Goal: Task Accomplishment & Management: Use online tool/utility

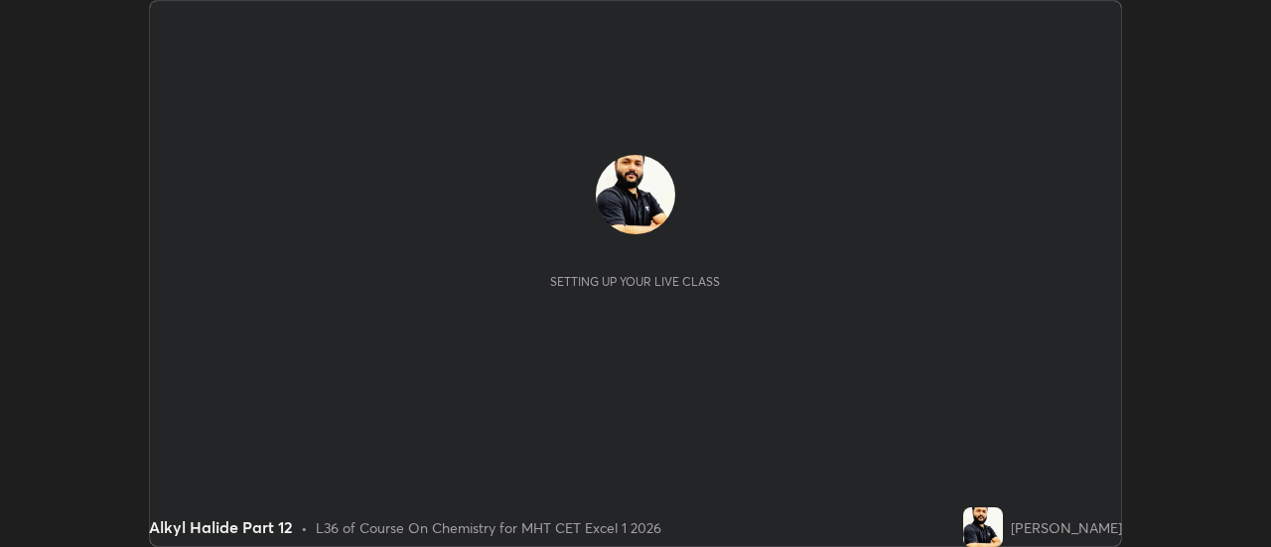
scroll to position [547, 1271]
click at [1073, 443] on div "Setting up your live class" at bounding box center [635, 273] width 971 height 545
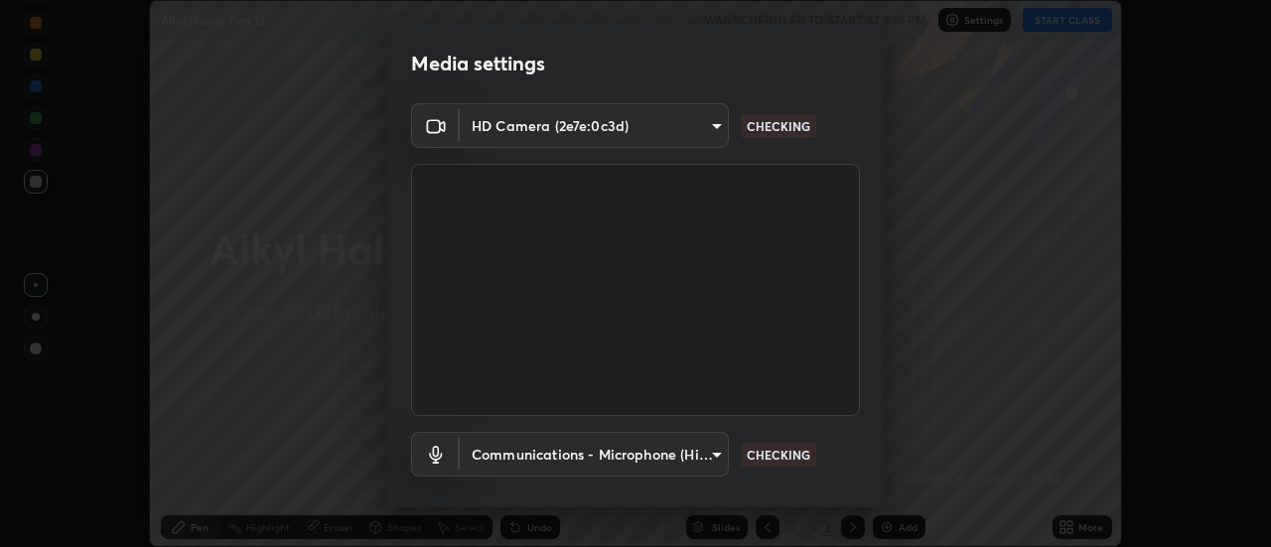
click at [1077, 522] on div "Media settings HD Camera (2e7e:0c3d) 3383f6698e18cbd2fda5a9599f9a9fadef86c1f8af…" at bounding box center [635, 273] width 1271 height 547
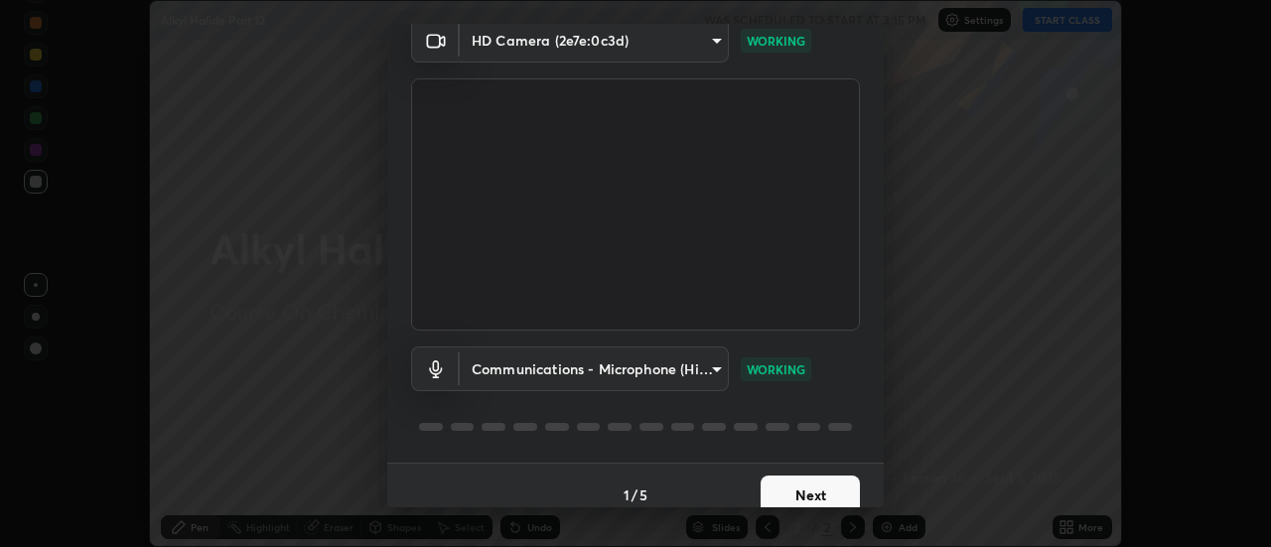
scroll to position [90, 0]
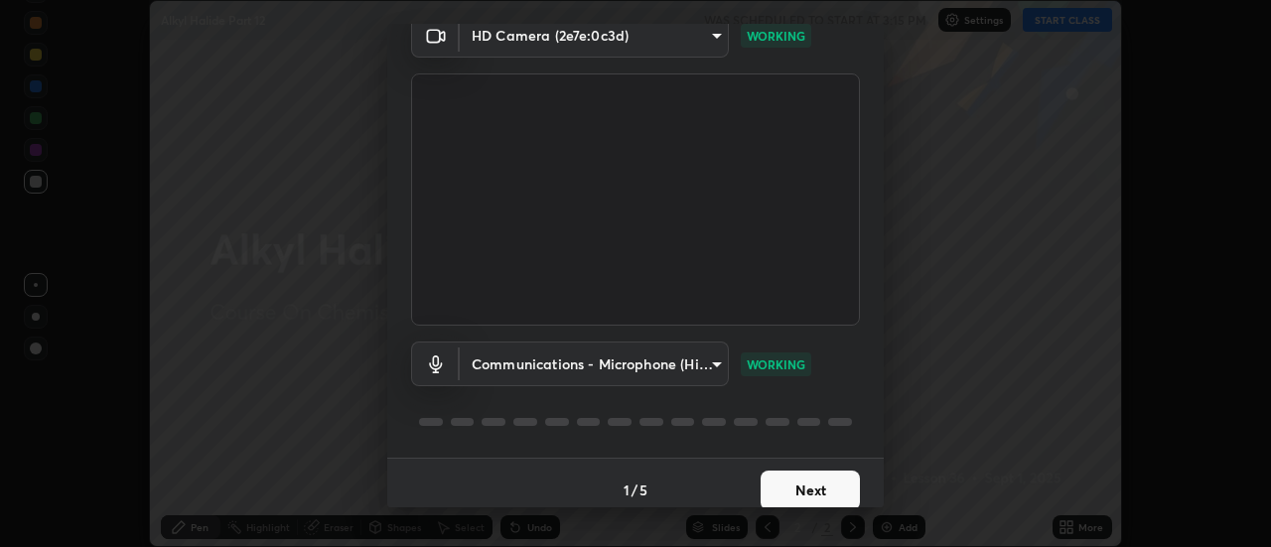
click at [784, 499] on button "Next" at bounding box center [810, 491] width 99 height 40
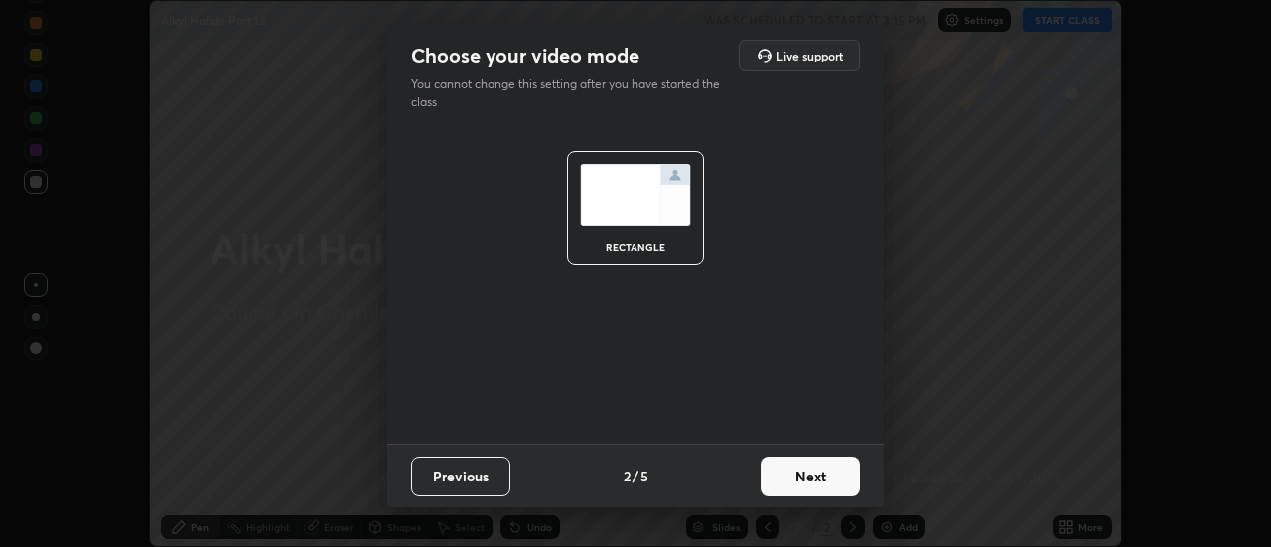
scroll to position [0, 0]
click at [439, 485] on button "Previous" at bounding box center [460, 477] width 99 height 40
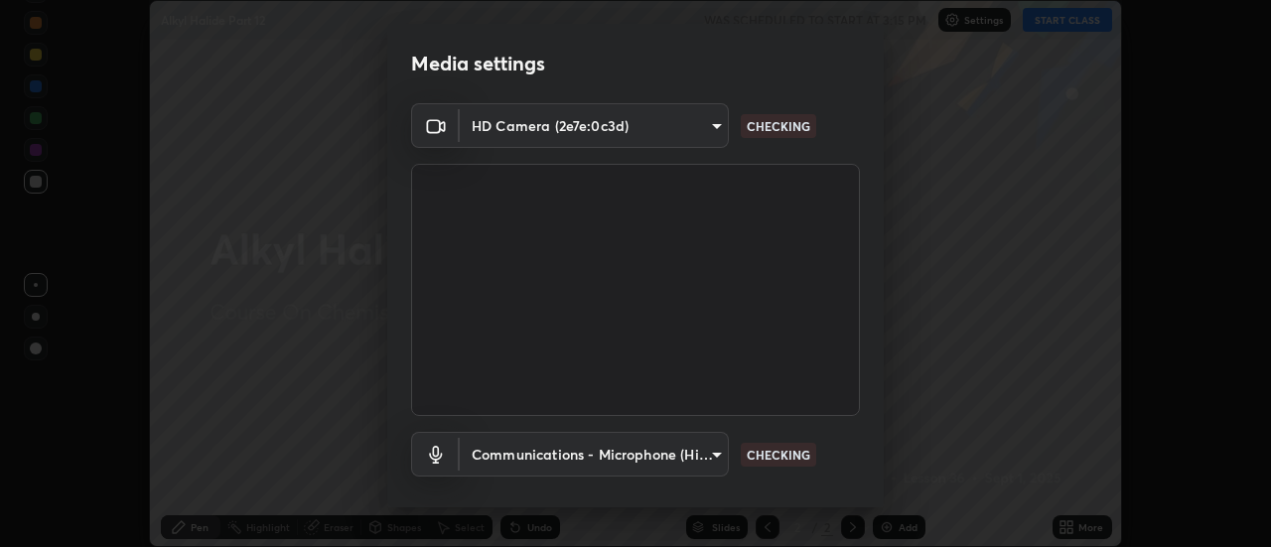
scroll to position [104, 0]
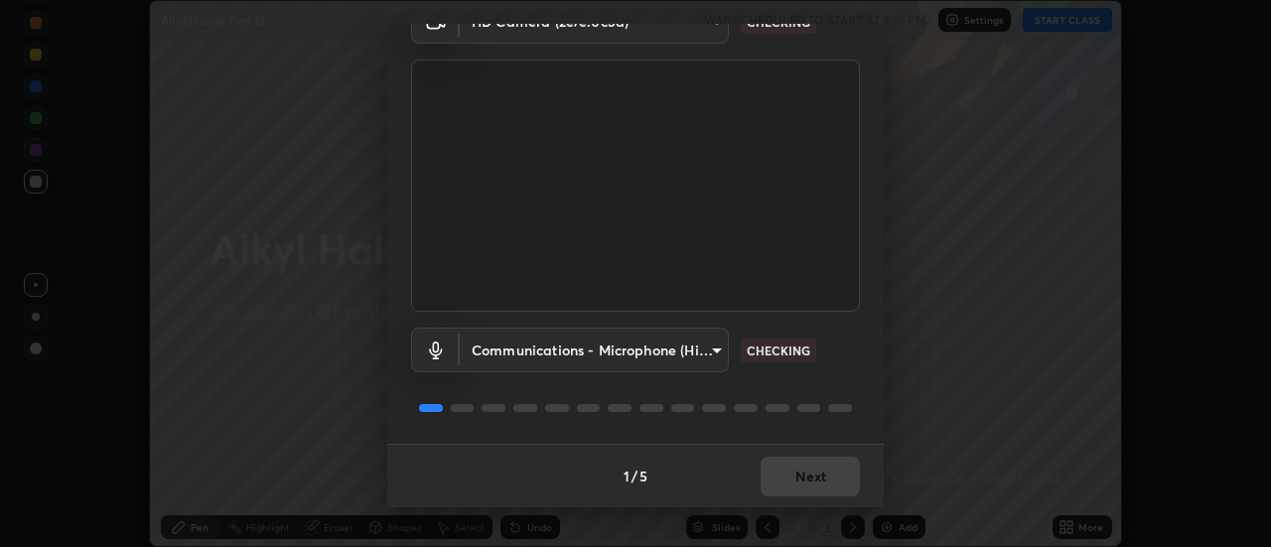
click at [785, 483] on div "1 / 5 Next" at bounding box center [635, 476] width 496 height 64
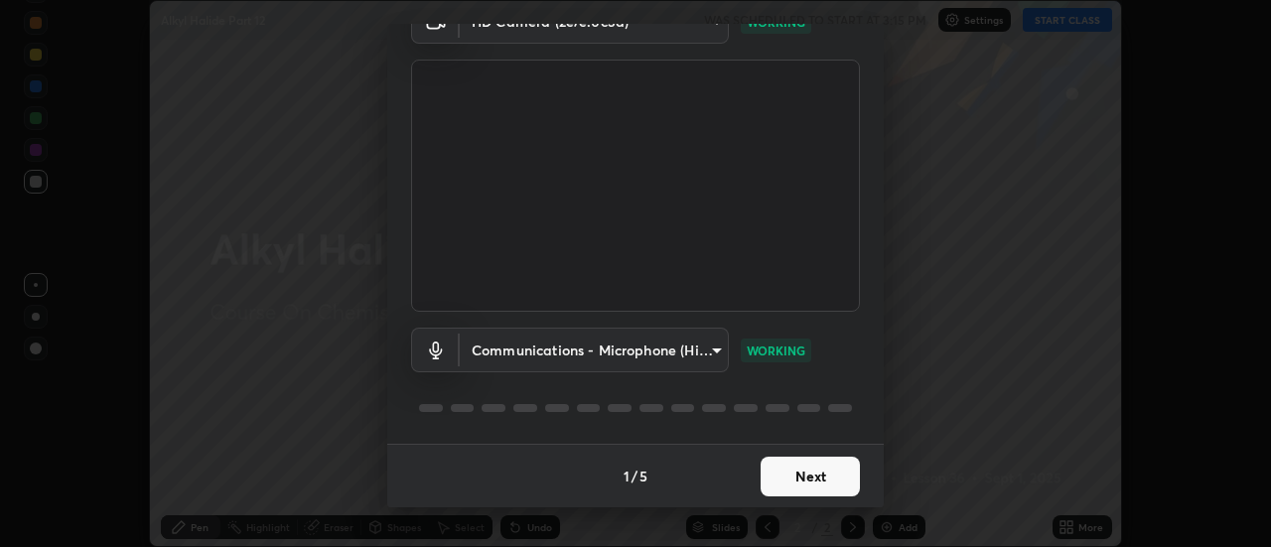
click at [782, 472] on button "Next" at bounding box center [810, 477] width 99 height 40
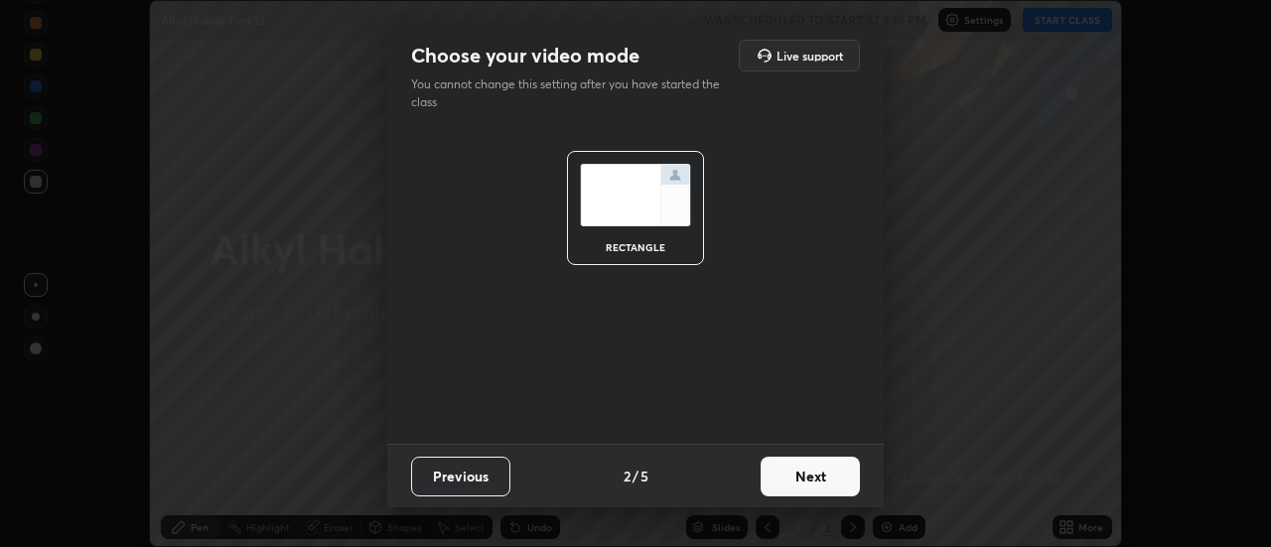
click at [785, 472] on button "Next" at bounding box center [810, 477] width 99 height 40
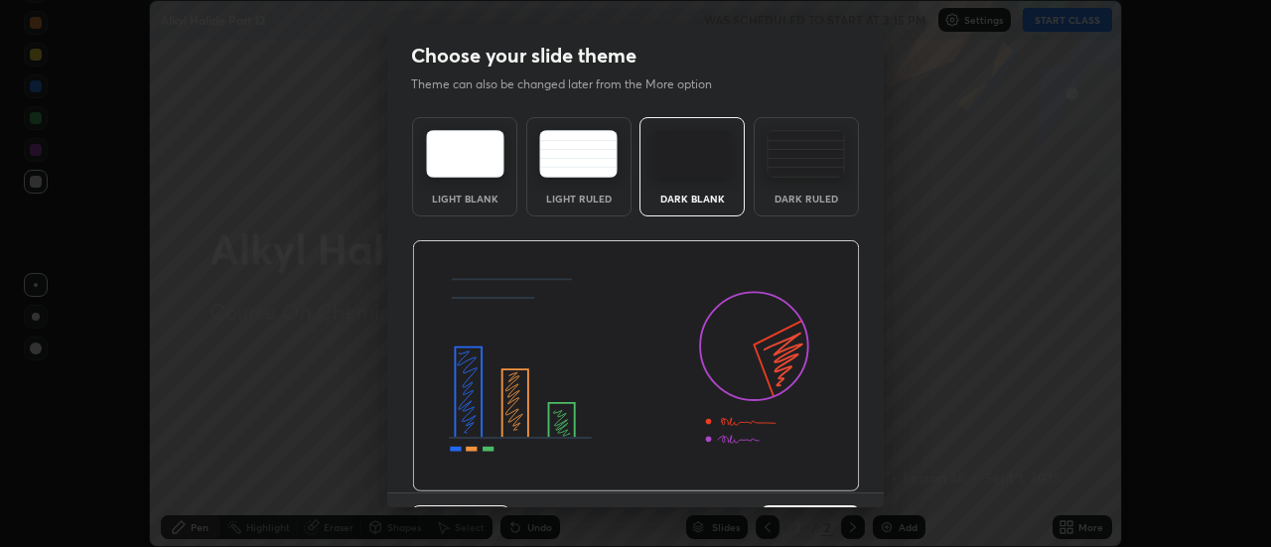
scroll to position [49, 0]
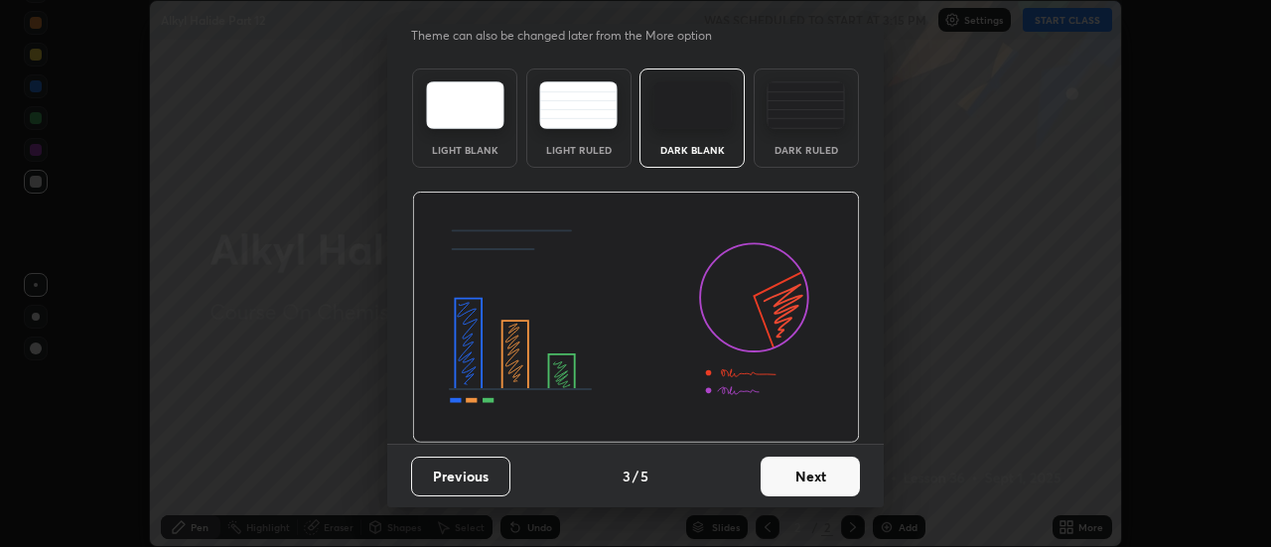
click at [798, 477] on button "Next" at bounding box center [810, 477] width 99 height 40
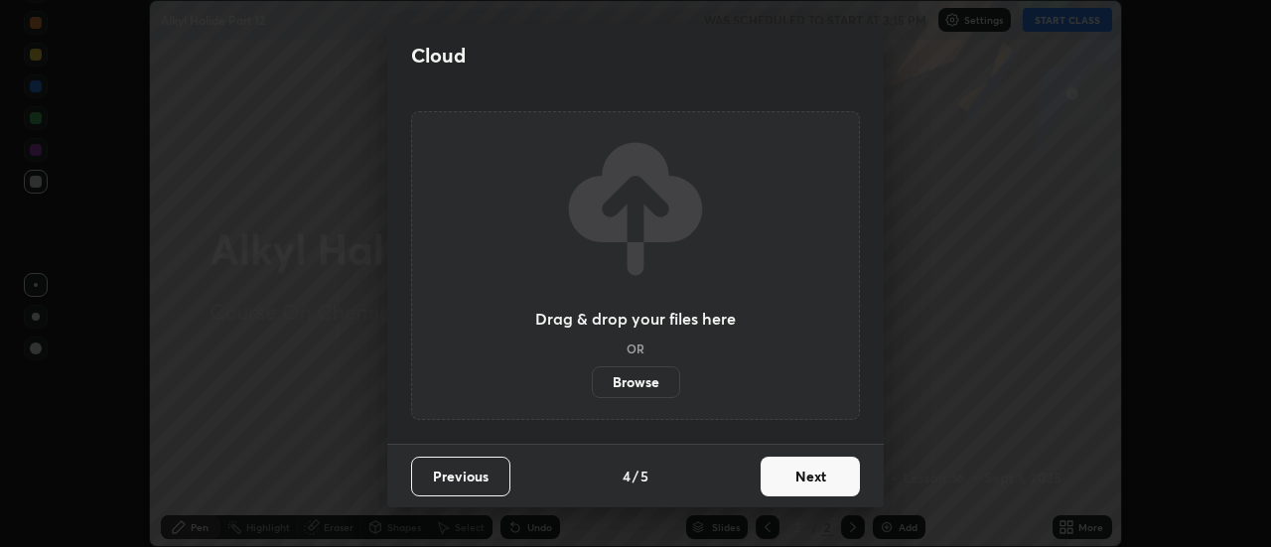
scroll to position [0, 0]
click at [795, 478] on button "Next" at bounding box center [810, 477] width 99 height 40
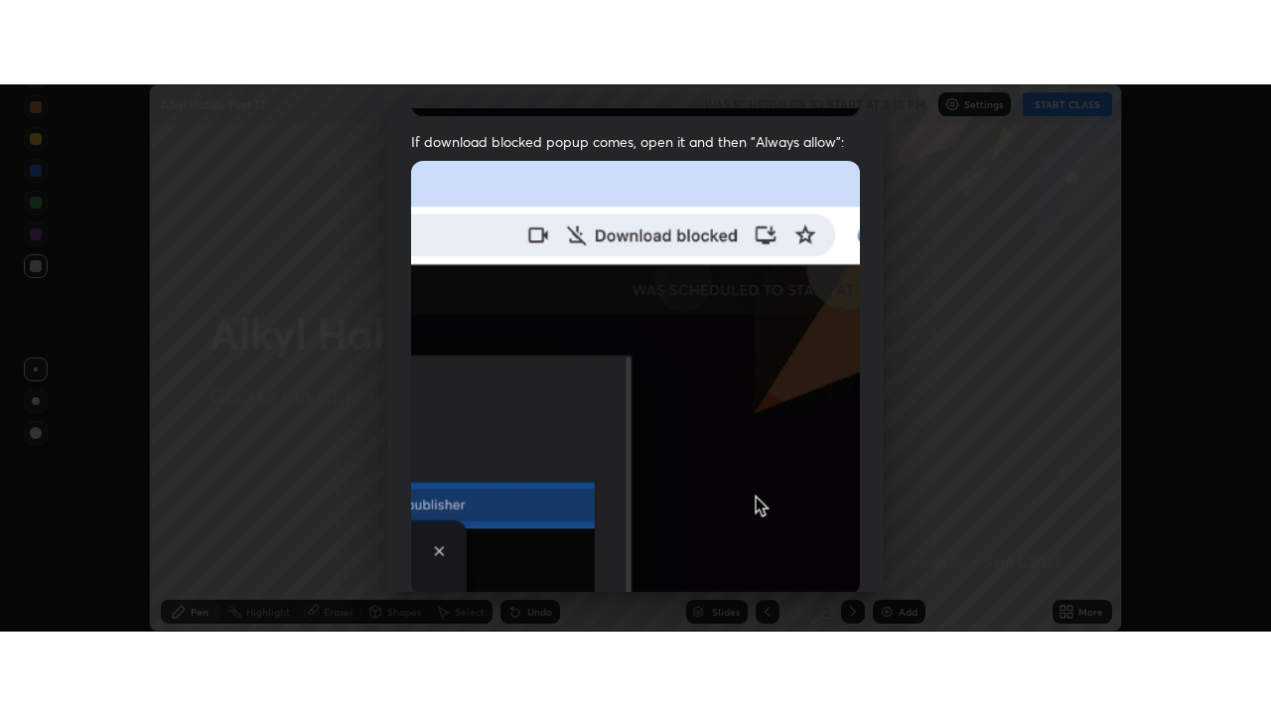
scroll to position [509, 0]
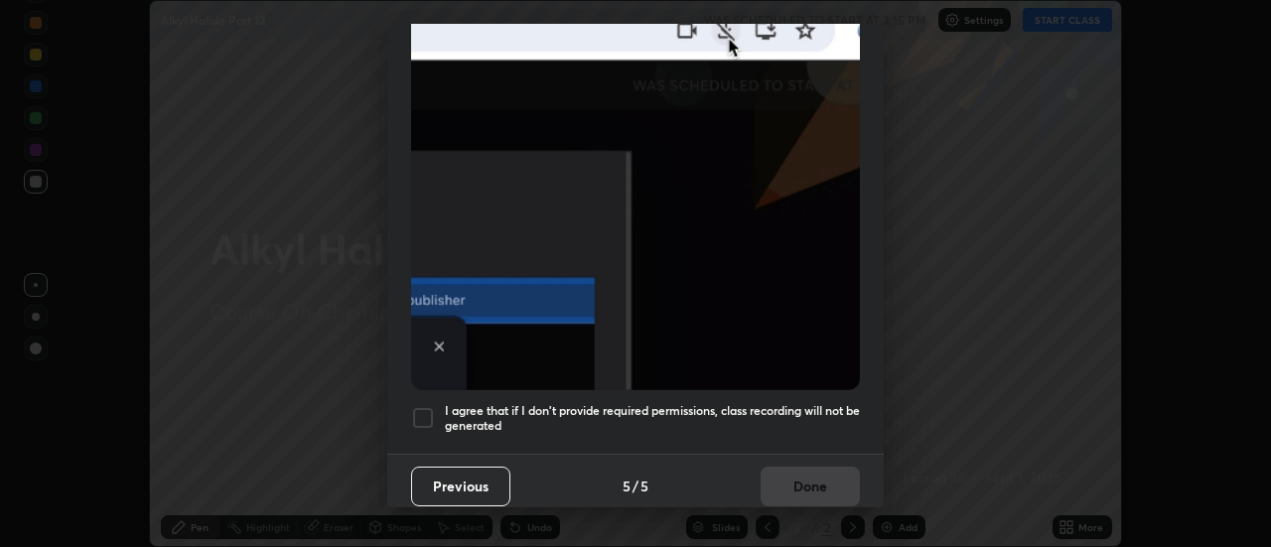
click at [750, 422] on h5 "I agree that if I don't provide required permissions, class recording will not …" at bounding box center [652, 418] width 415 height 31
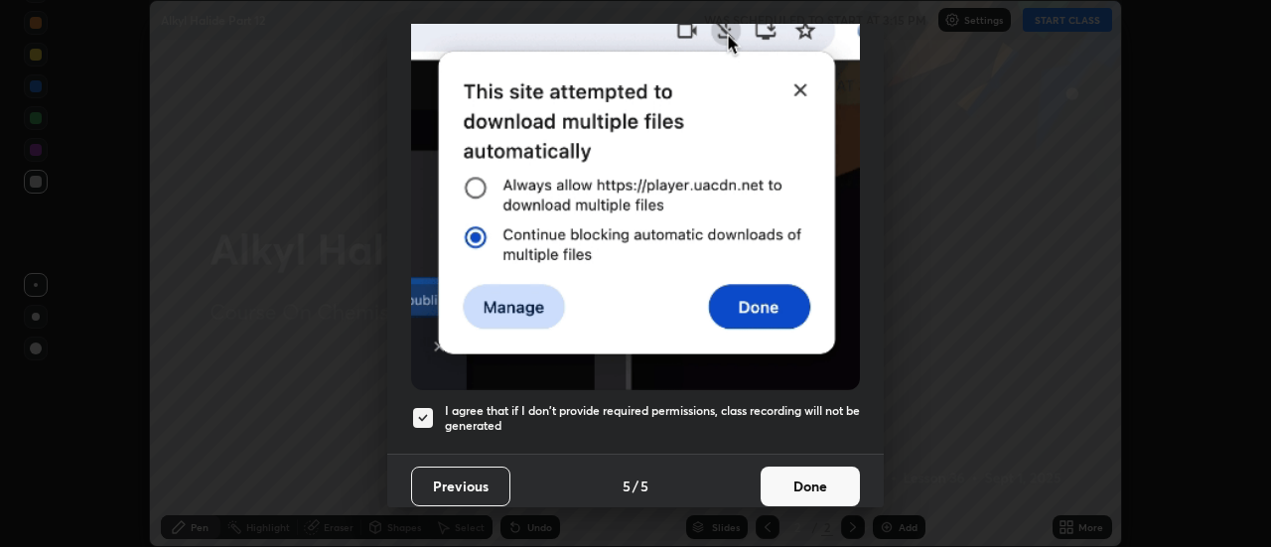
click at [749, 409] on h5 "I agree that if I don't provide required permissions, class recording will not …" at bounding box center [652, 418] width 415 height 31
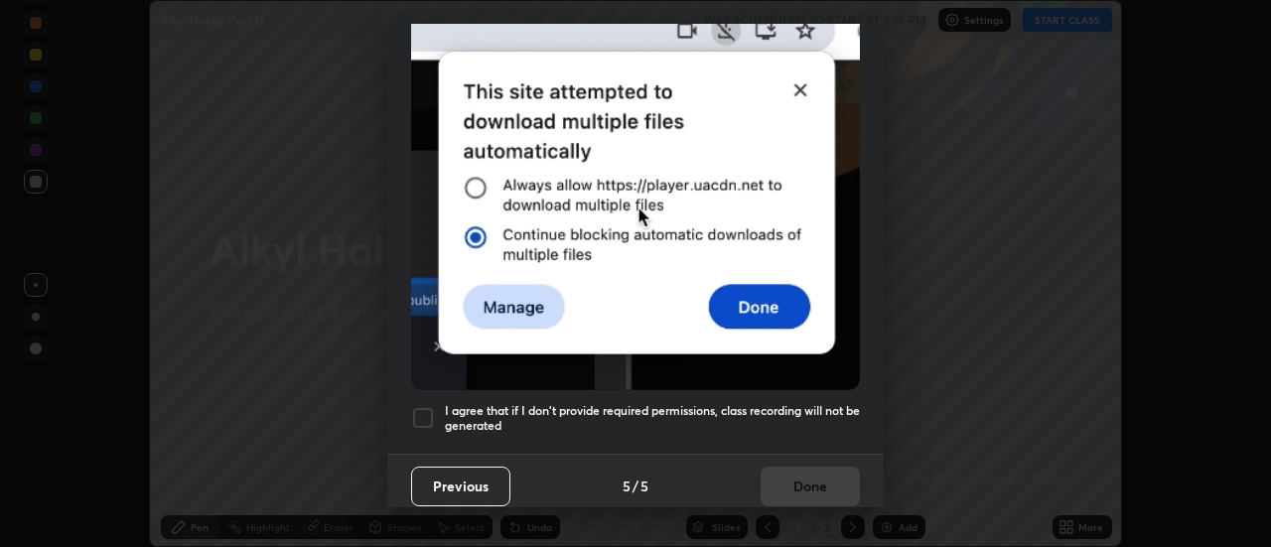
click at [781, 403] on h5 "I agree that if I don't provide required permissions, class recording will not …" at bounding box center [652, 418] width 415 height 31
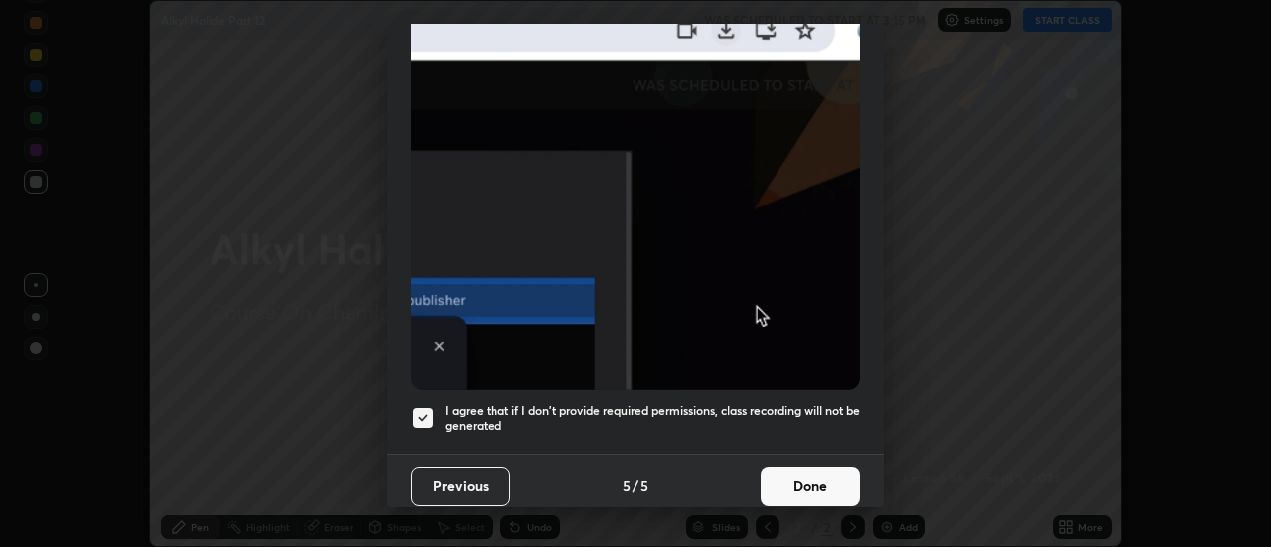
click at [777, 467] on button "Done" at bounding box center [810, 487] width 99 height 40
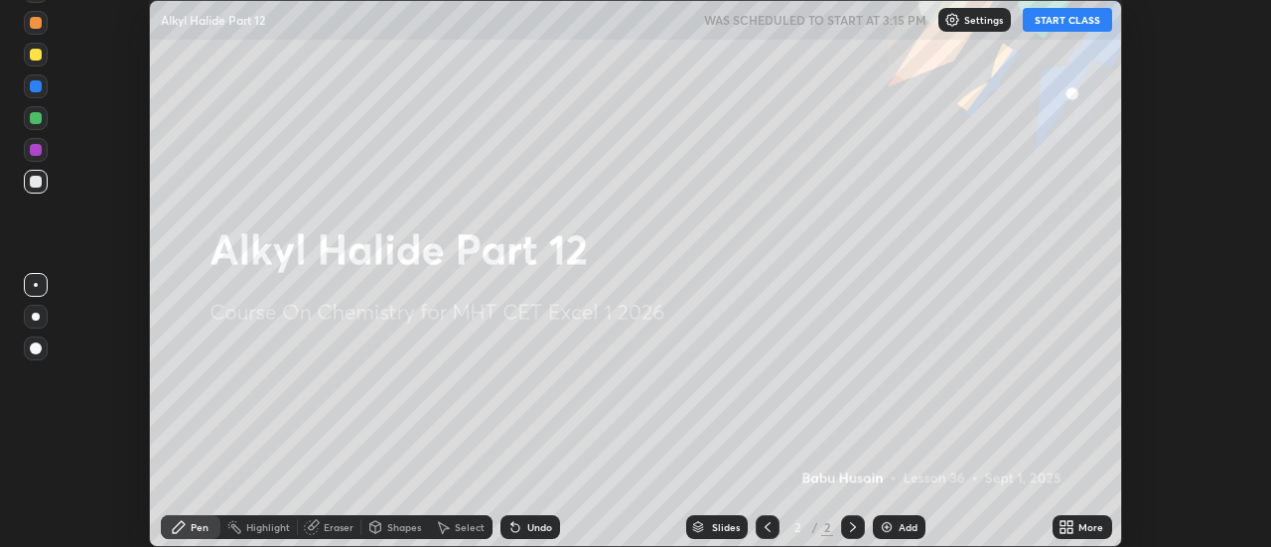
click at [1065, 523] on icon at bounding box center [1062, 523] width 5 height 5
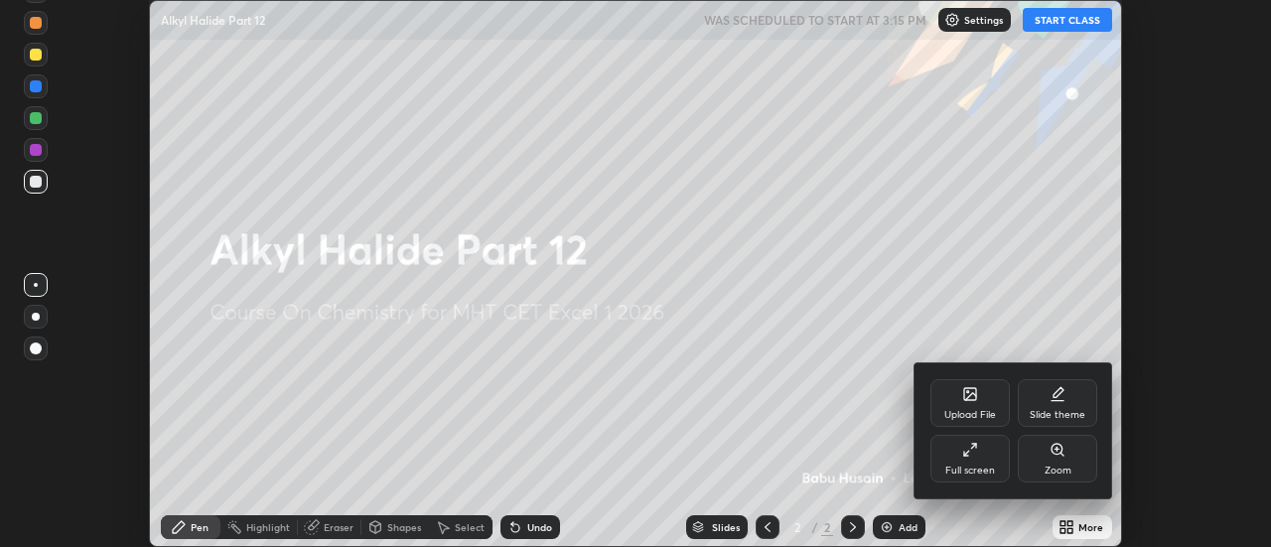
click at [1069, 20] on div at bounding box center [635, 273] width 1271 height 547
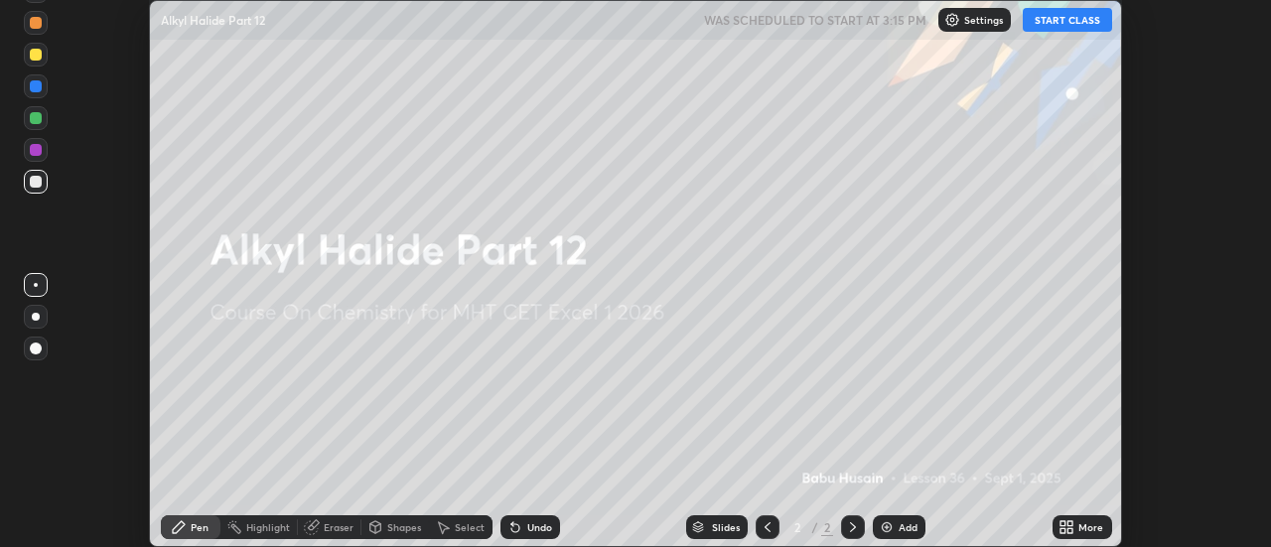
click at [1060, 23] on button "START CLASS" at bounding box center [1067, 20] width 89 height 24
click at [1070, 522] on icon at bounding box center [1070, 523] width 5 height 5
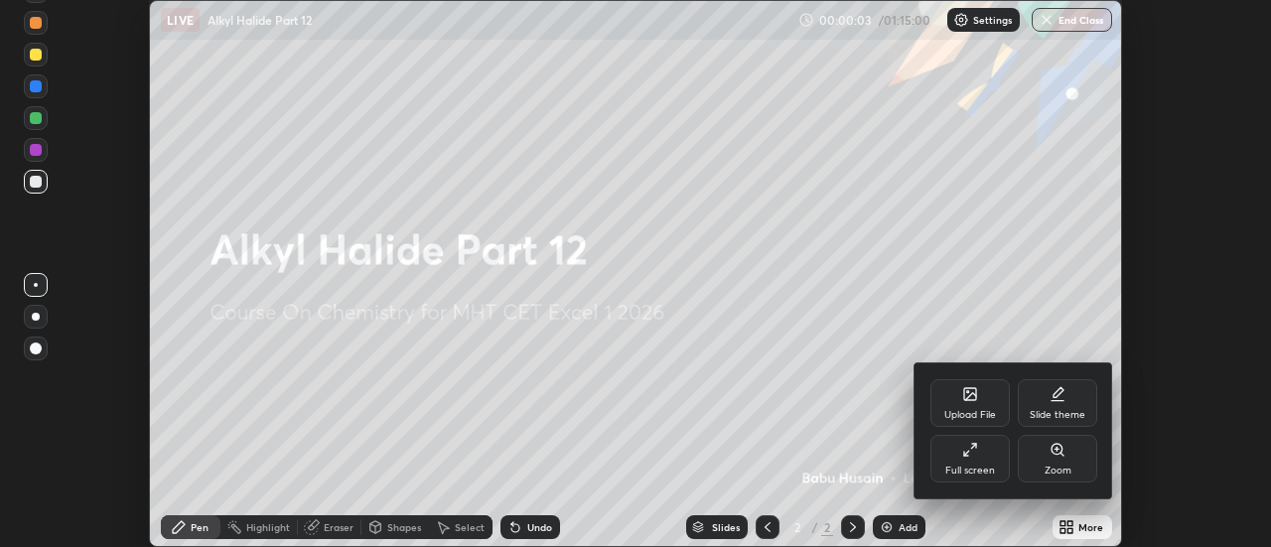
click at [958, 462] on div "Full screen" at bounding box center [969, 459] width 79 height 48
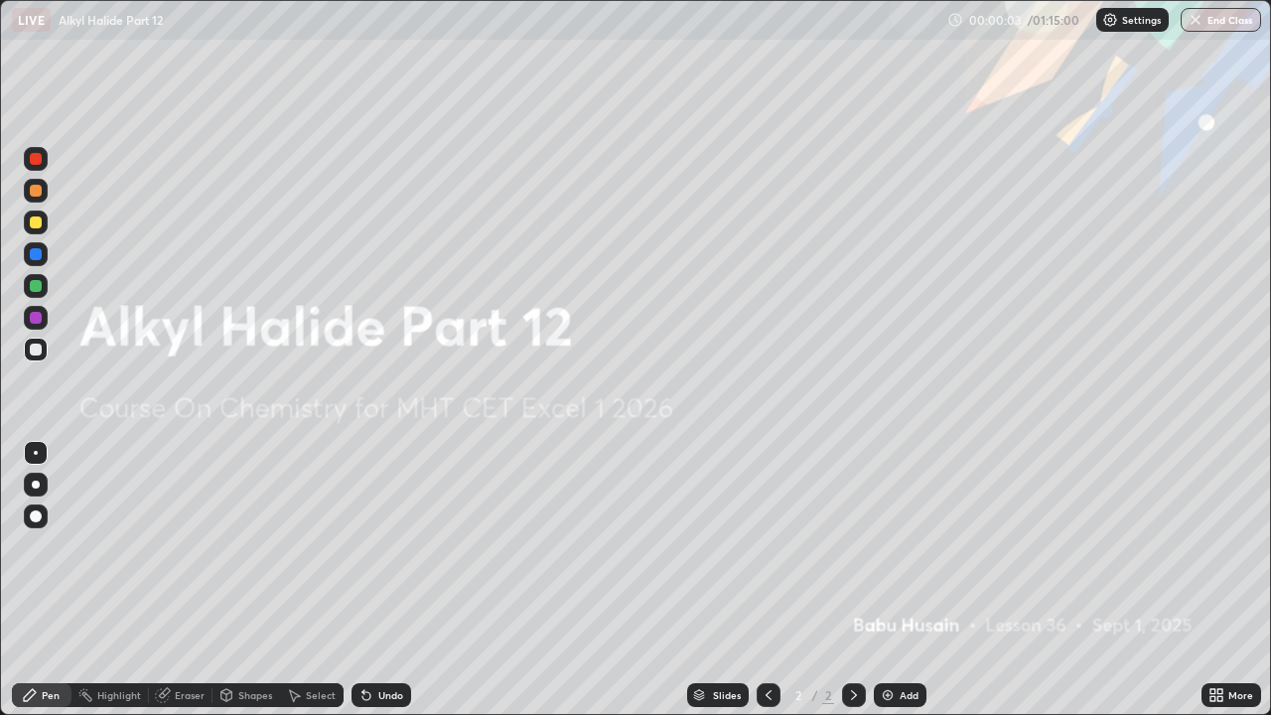
scroll to position [715, 1271]
click at [900, 546] on div "Add" at bounding box center [909, 695] width 19 height 10
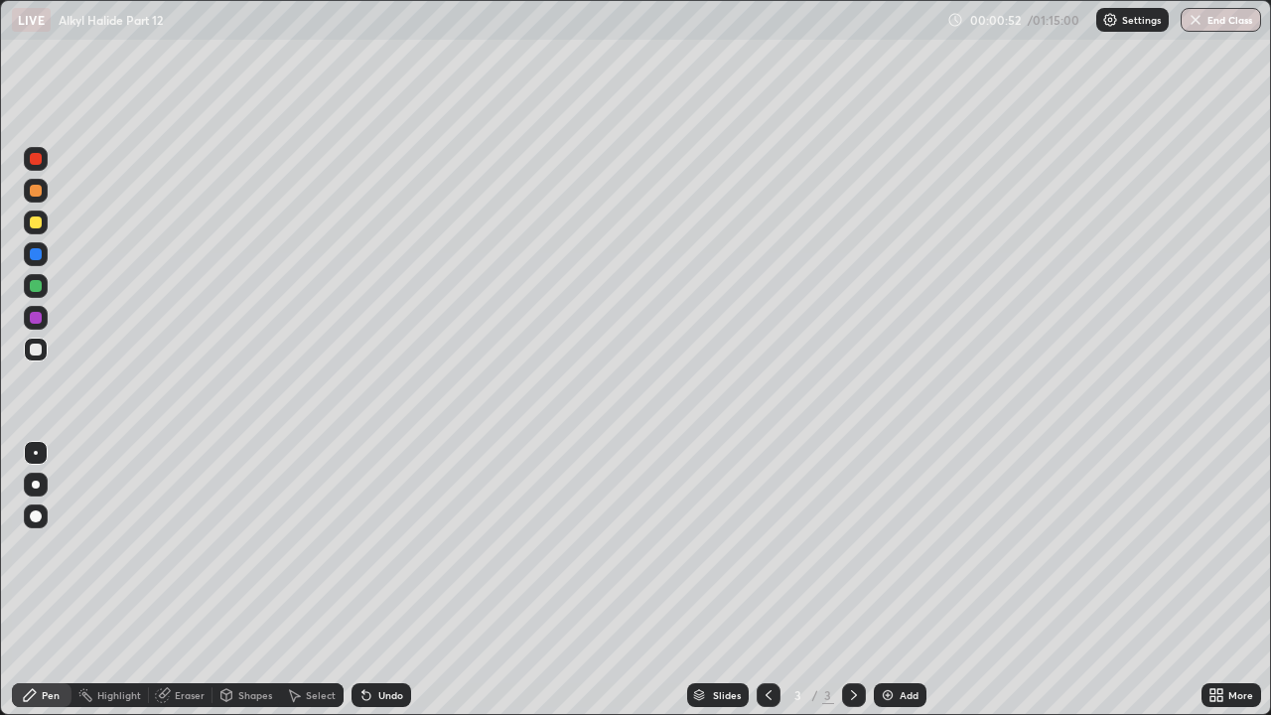
click at [34, 192] on div at bounding box center [36, 191] width 12 height 12
click at [35, 350] on div at bounding box center [36, 350] width 12 height 12
click at [37, 356] on div at bounding box center [36, 350] width 24 height 24
click at [379, 546] on div "Undo" at bounding box center [390, 695] width 25 height 10
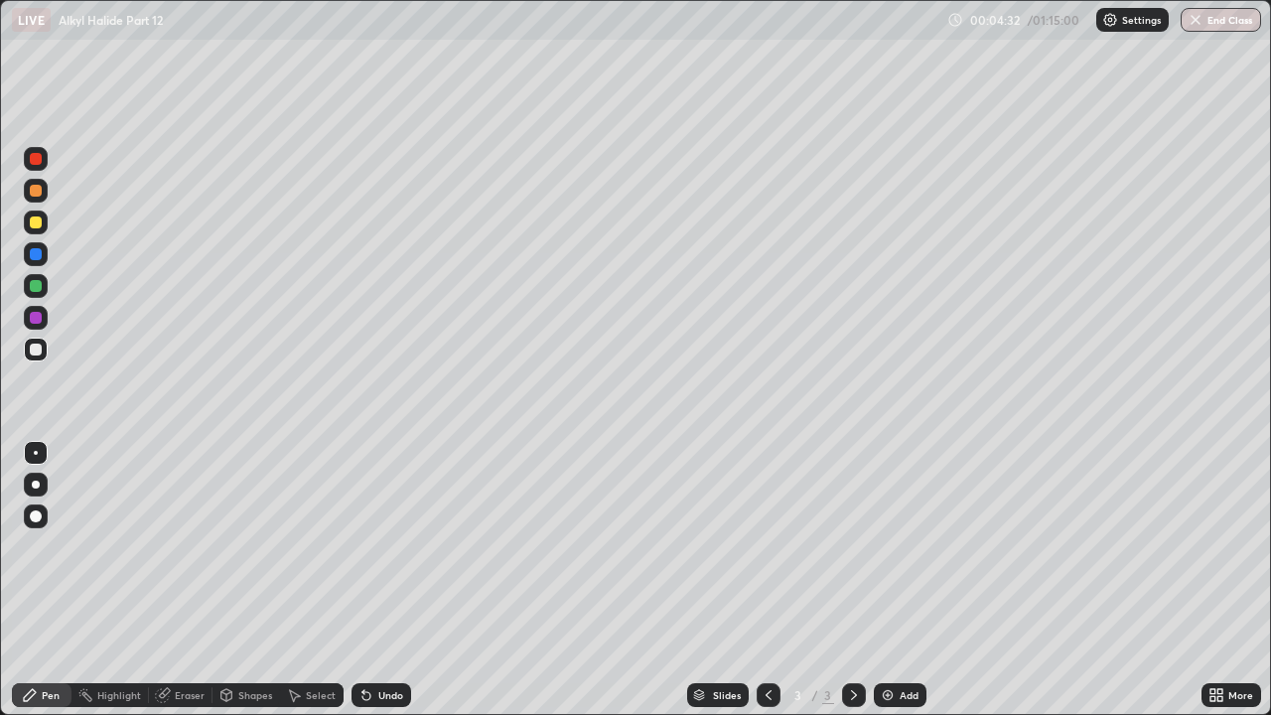
click at [378, 546] on div "Undo" at bounding box center [382, 695] width 60 height 24
click at [377, 546] on div "Undo" at bounding box center [382, 695] width 60 height 24
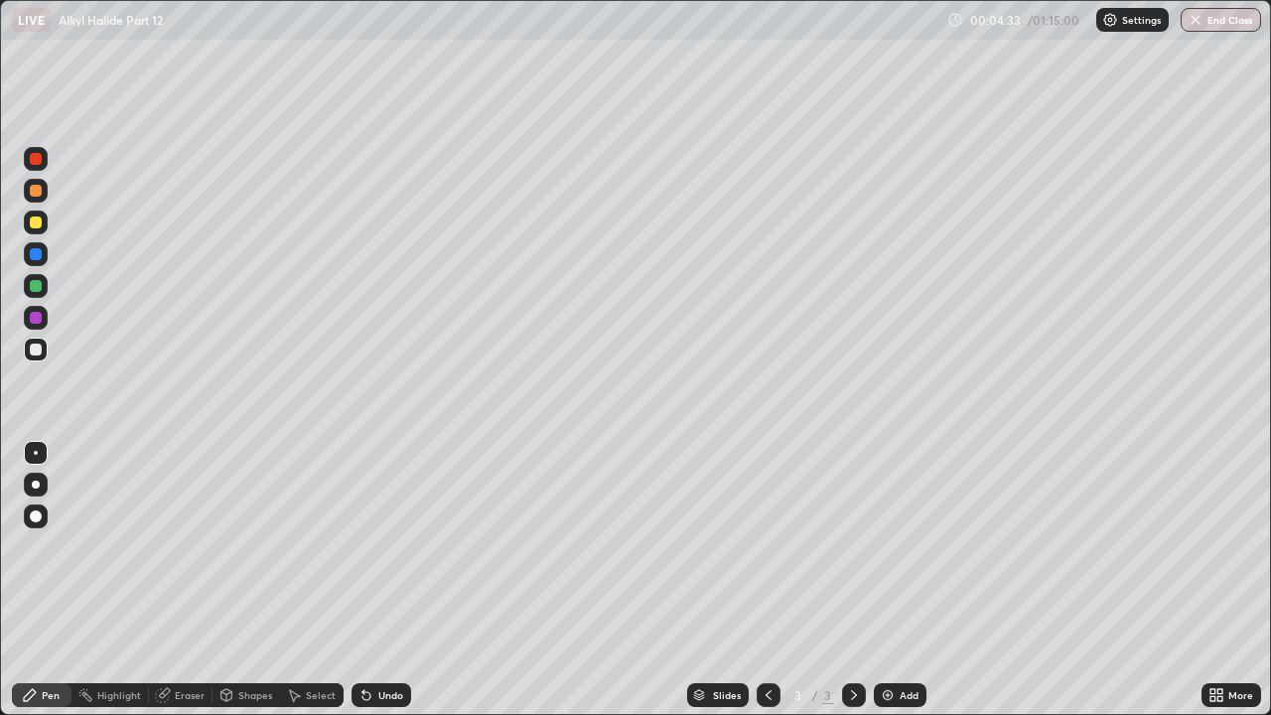
click at [375, 546] on div "Undo" at bounding box center [382, 695] width 60 height 24
click at [376, 546] on div "Undo" at bounding box center [382, 695] width 60 height 24
click at [35, 224] on div at bounding box center [36, 222] width 12 height 12
click at [36, 351] on div at bounding box center [36, 350] width 12 height 12
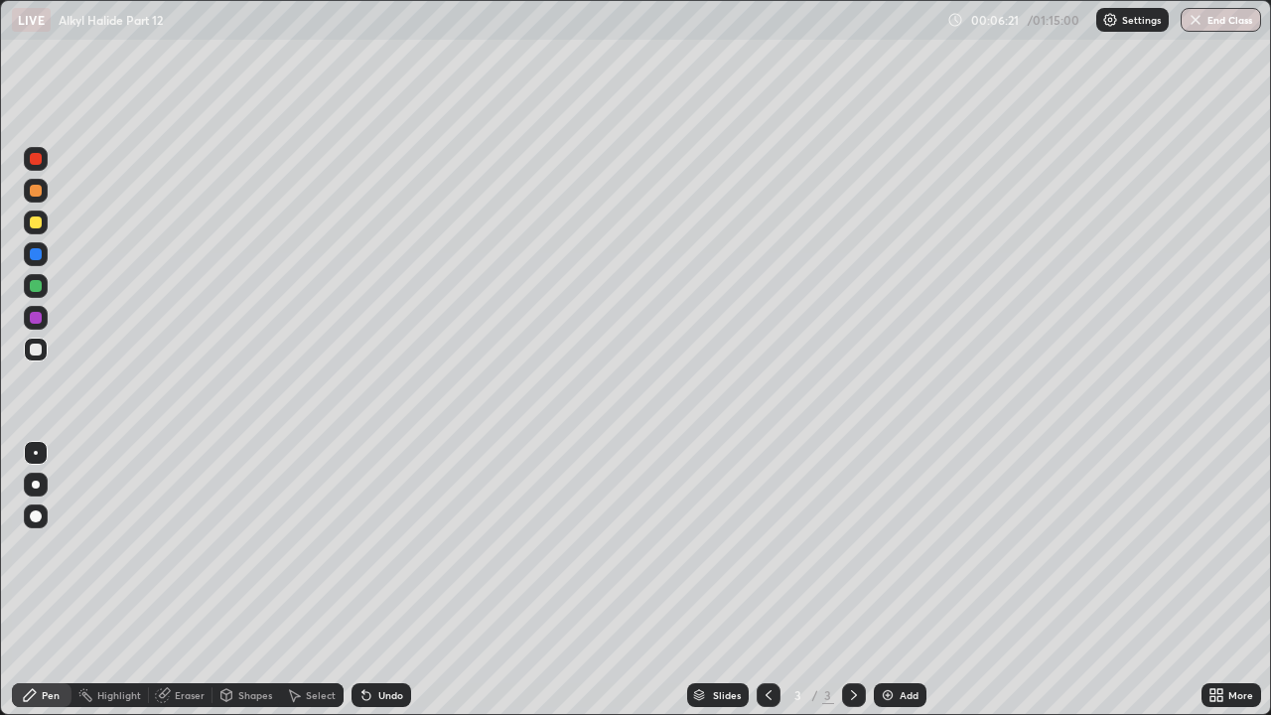
click at [37, 320] on div at bounding box center [36, 318] width 12 height 12
click at [888, 546] on img at bounding box center [888, 695] width 16 height 16
click at [35, 195] on div at bounding box center [36, 191] width 12 height 12
click at [35, 346] on div at bounding box center [36, 350] width 12 height 12
click at [37, 321] on div at bounding box center [36, 318] width 12 height 12
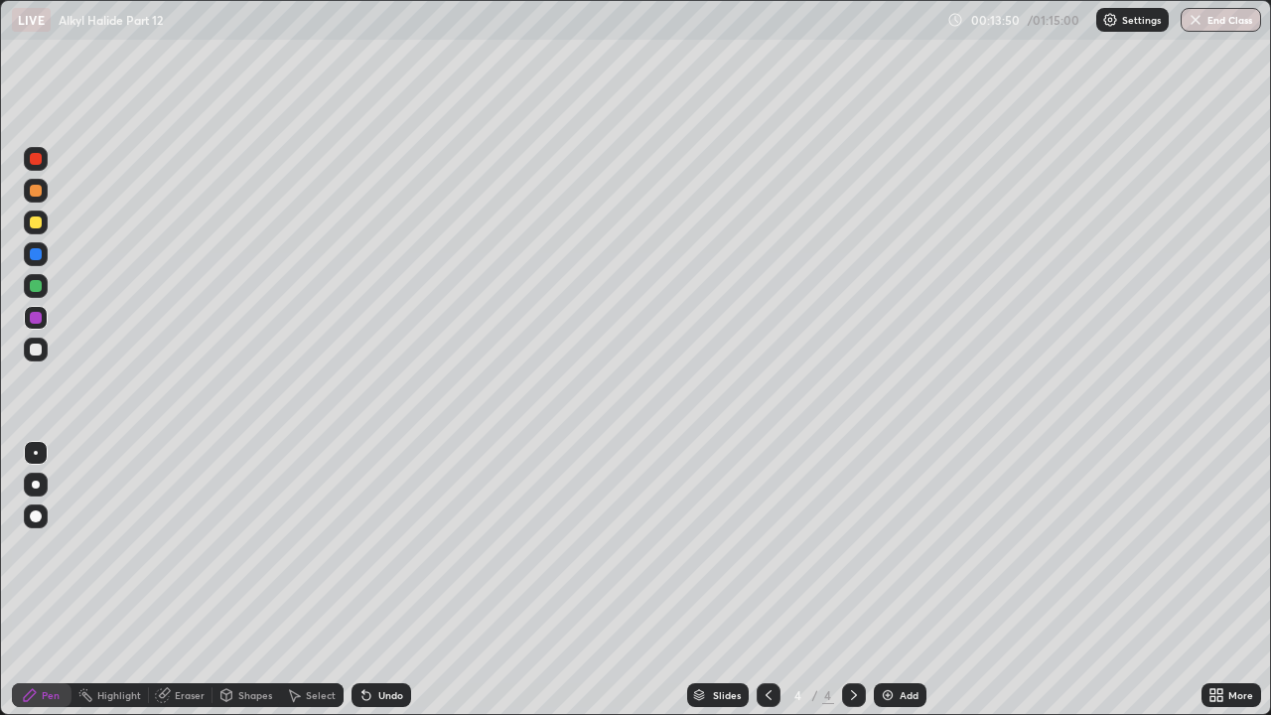
click at [39, 288] on div at bounding box center [36, 286] width 12 height 12
click at [37, 319] on div at bounding box center [36, 318] width 12 height 12
click at [38, 195] on div at bounding box center [36, 191] width 12 height 12
click at [368, 546] on icon at bounding box center [366, 695] width 16 height 16
click at [371, 546] on div "Undo" at bounding box center [382, 695] width 60 height 24
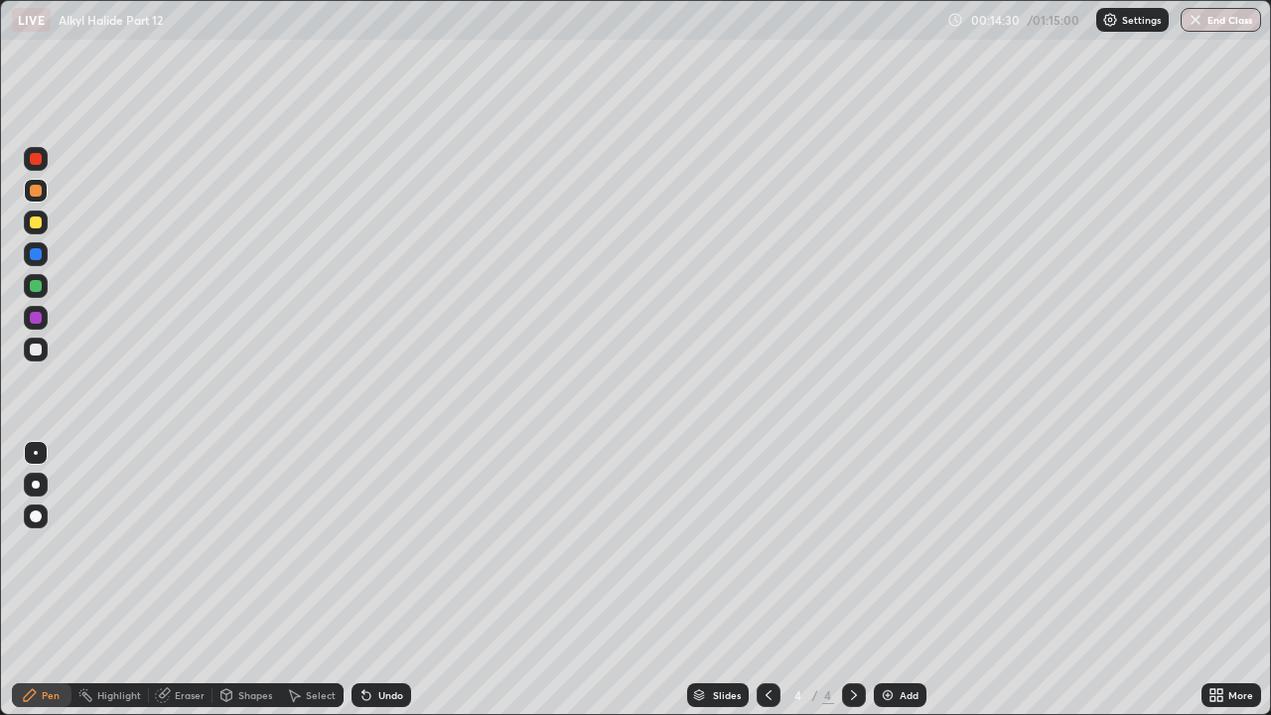
click at [363, 546] on icon at bounding box center [366, 696] width 8 height 8
click at [38, 354] on div at bounding box center [36, 350] width 12 height 12
click at [34, 319] on div at bounding box center [36, 318] width 12 height 12
click at [378, 546] on div "Undo" at bounding box center [390, 695] width 25 height 10
click at [36, 351] on div at bounding box center [36, 350] width 12 height 12
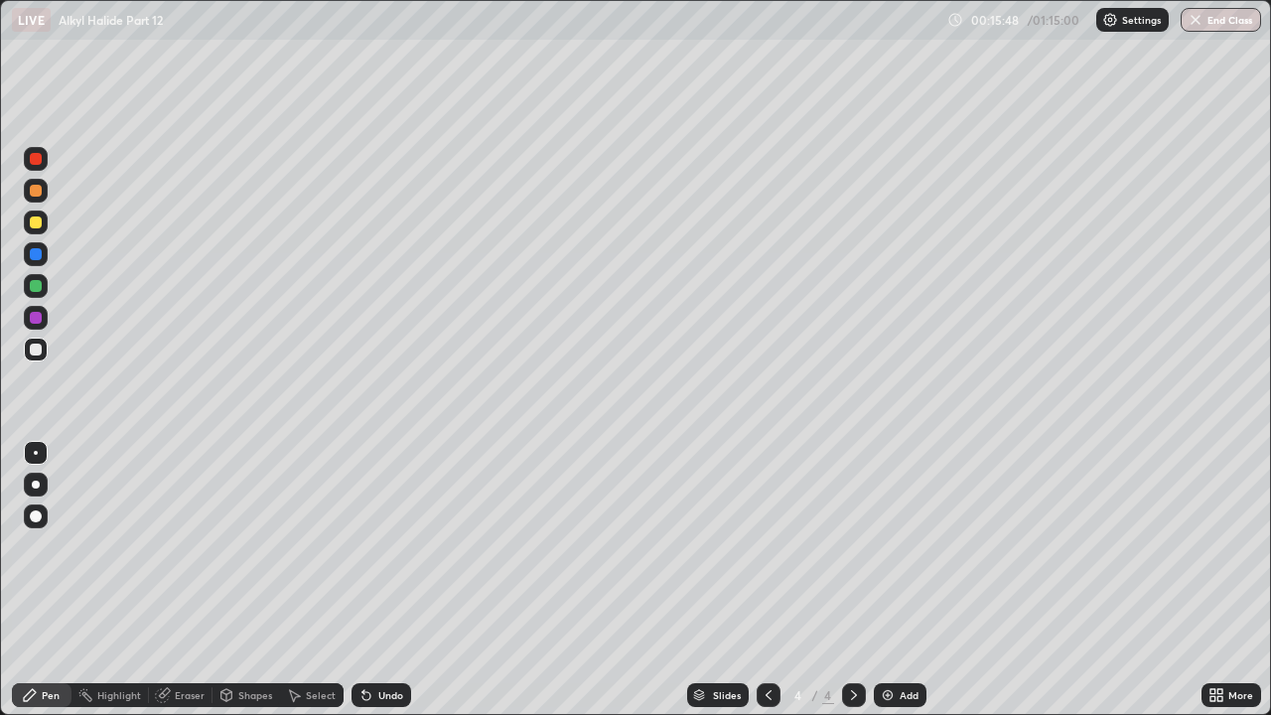
click at [379, 546] on div "Undo" at bounding box center [390, 695] width 25 height 10
click at [378, 546] on div "Undo" at bounding box center [390, 695] width 25 height 10
click at [384, 546] on div "Undo" at bounding box center [390, 695] width 25 height 10
click at [378, 546] on div "Undo" at bounding box center [390, 695] width 25 height 10
click at [374, 546] on div "Undo" at bounding box center [382, 695] width 60 height 24
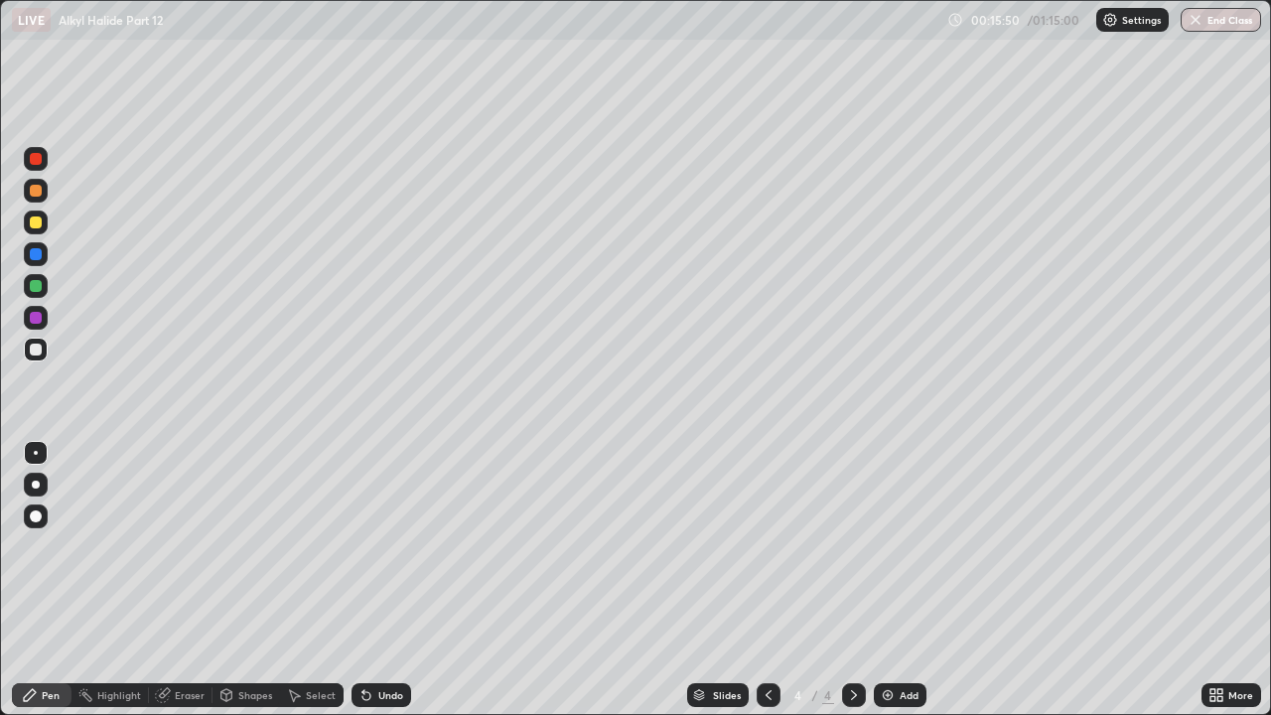
click at [378, 546] on div "Undo" at bounding box center [390, 695] width 25 height 10
click at [38, 223] on div at bounding box center [36, 222] width 12 height 12
click at [35, 190] on div at bounding box center [36, 191] width 12 height 12
click at [39, 222] on div at bounding box center [36, 222] width 12 height 12
click at [36, 351] on div at bounding box center [36, 350] width 12 height 12
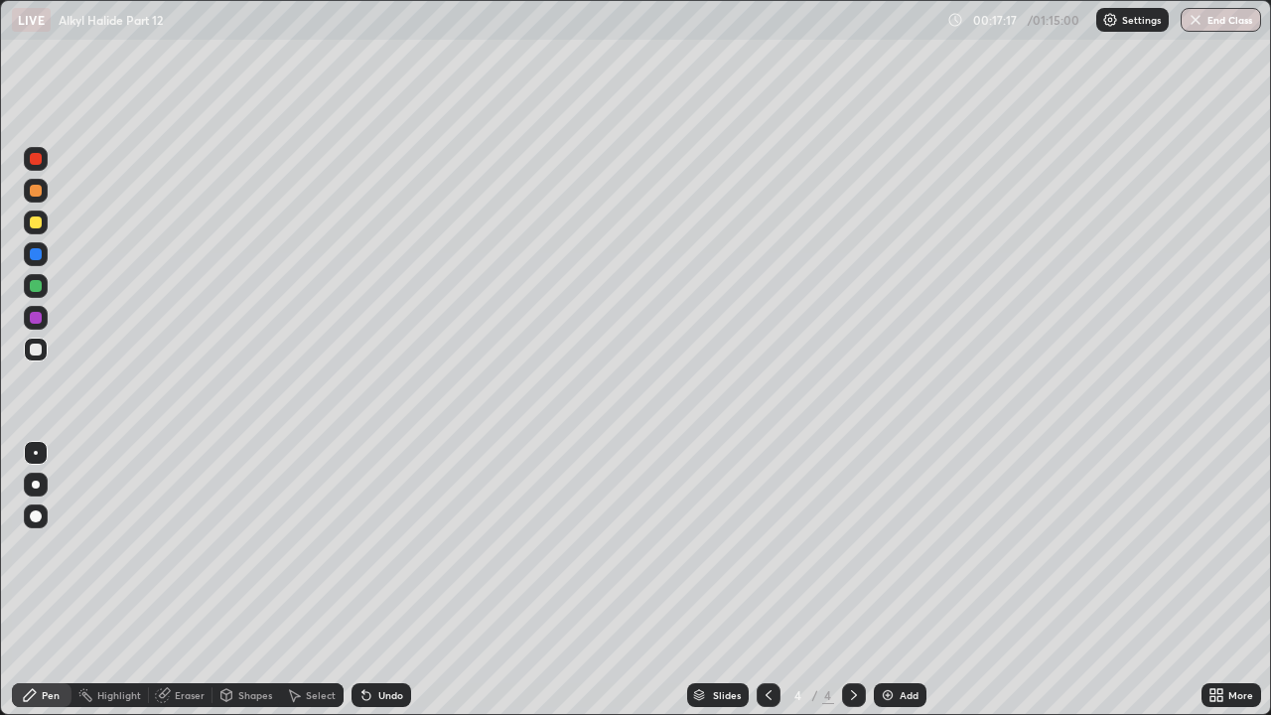
click at [38, 289] on div at bounding box center [36, 286] width 12 height 12
click at [45, 351] on div at bounding box center [36, 350] width 24 height 24
click at [378, 546] on div "Undo" at bounding box center [390, 695] width 25 height 10
click at [372, 546] on div "Undo" at bounding box center [382, 695] width 60 height 24
click at [31, 281] on div at bounding box center [36, 286] width 12 height 12
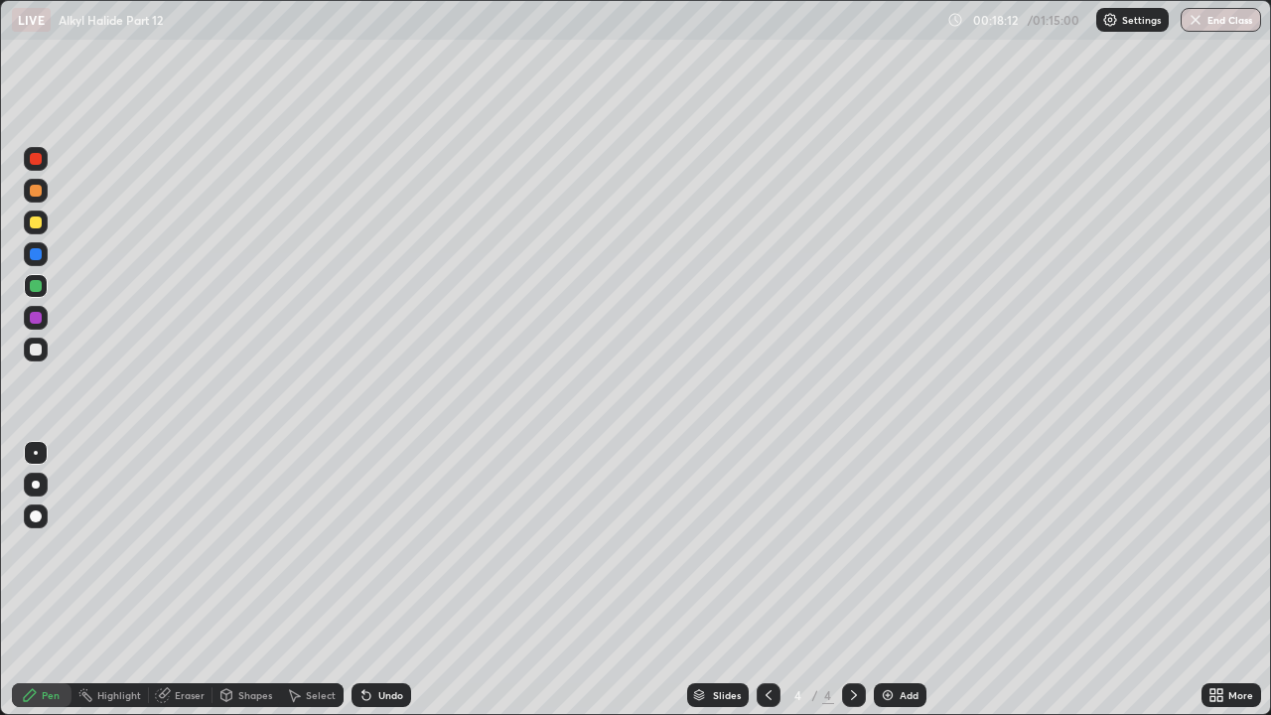
click at [39, 353] on div at bounding box center [36, 350] width 12 height 12
click at [37, 286] on div at bounding box center [36, 286] width 12 height 12
click at [350, 546] on div "Undo" at bounding box center [378, 695] width 68 height 40
click at [37, 195] on div at bounding box center [36, 191] width 12 height 12
click at [34, 224] on div at bounding box center [36, 222] width 12 height 12
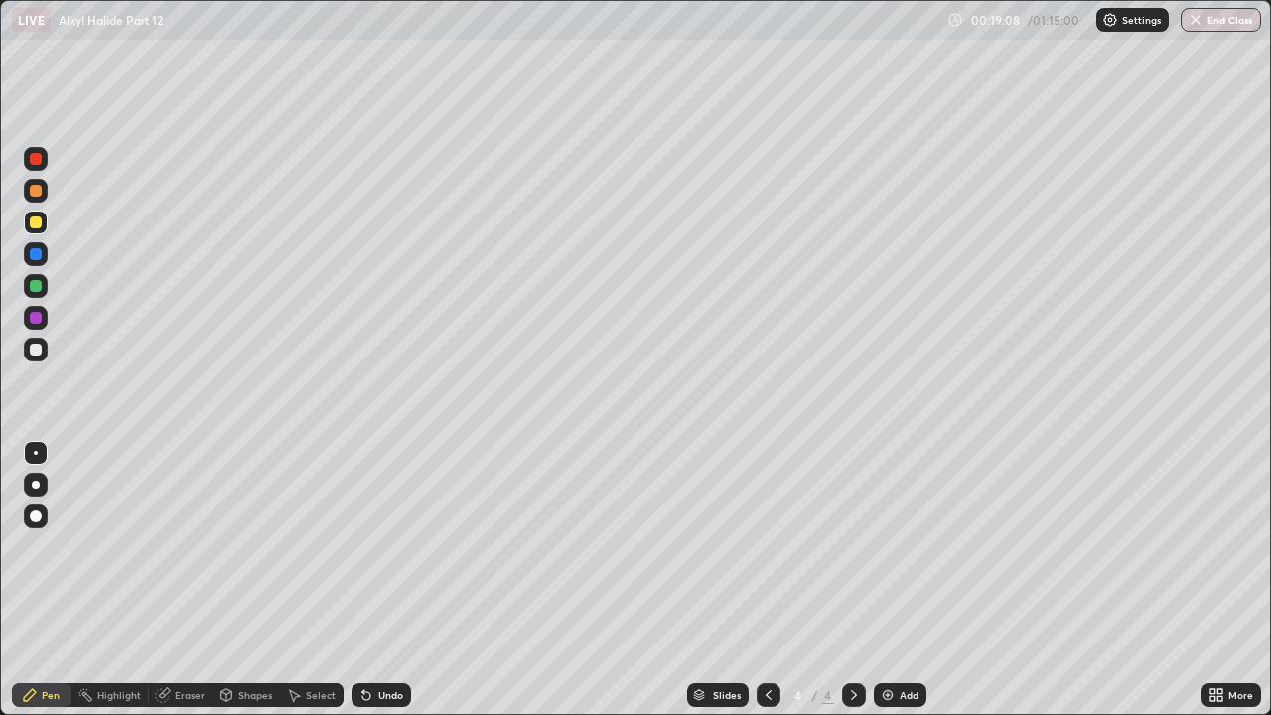
click at [36, 351] on div at bounding box center [36, 350] width 12 height 12
click at [1216, 546] on div "More" at bounding box center [1231, 695] width 60 height 40
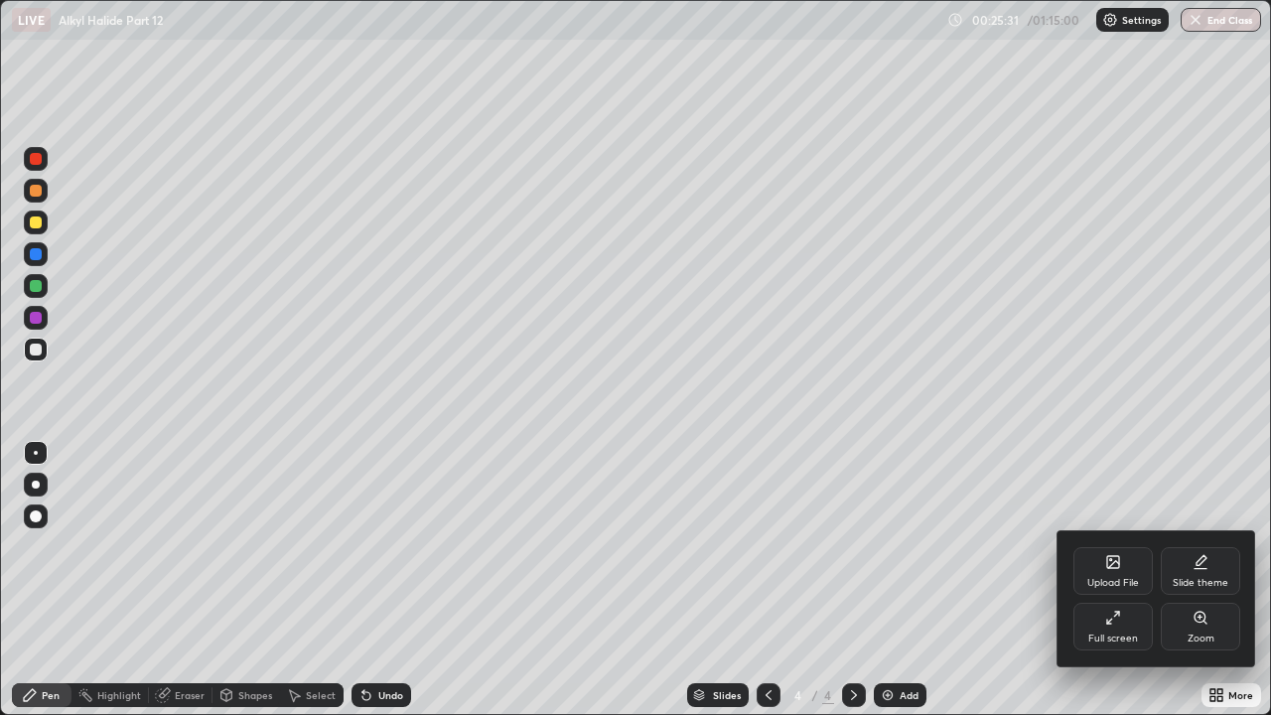
click at [1217, 499] on div at bounding box center [635, 357] width 1271 height 715
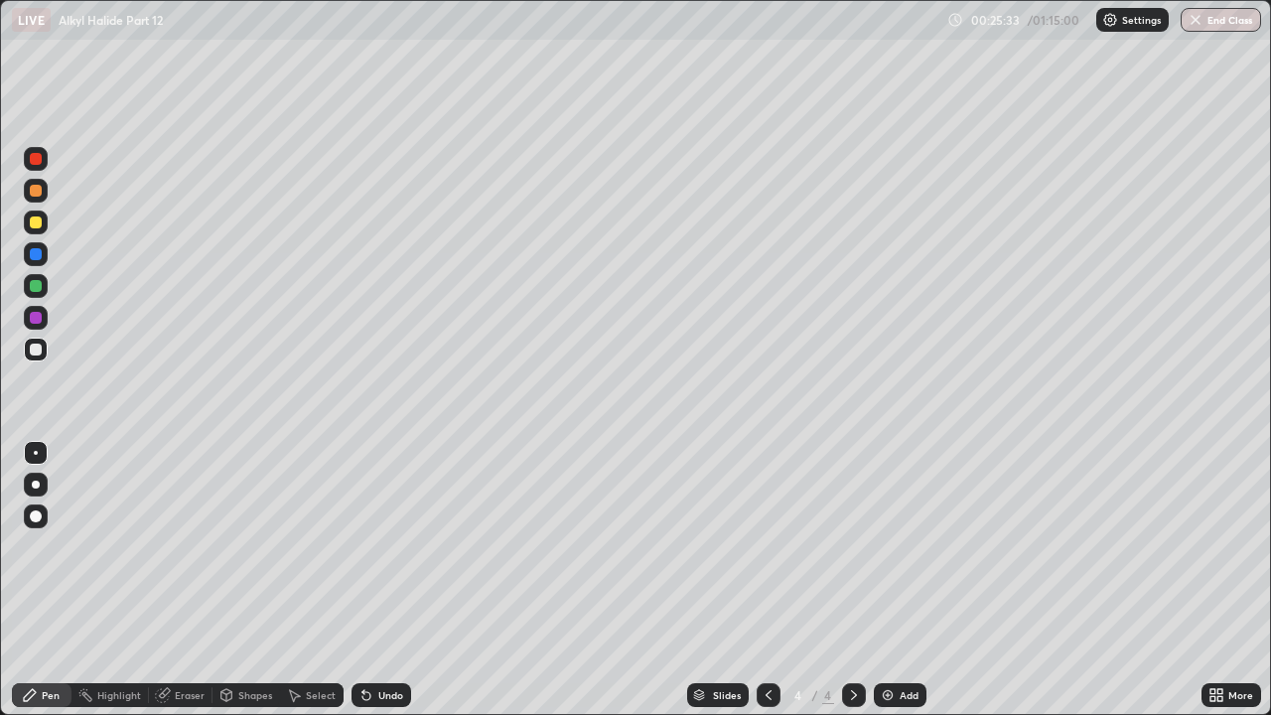
click at [1229, 546] on div "More" at bounding box center [1231, 695] width 60 height 40
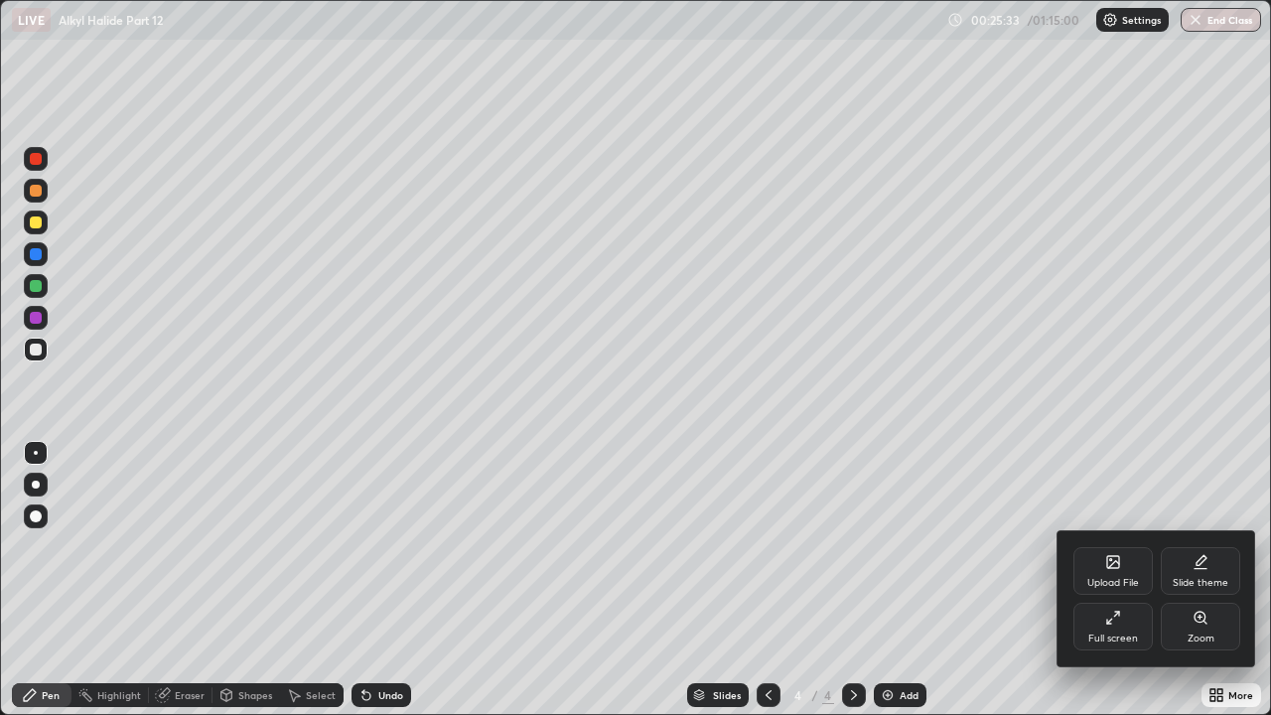
click at [1239, 546] on div at bounding box center [635, 357] width 1271 height 715
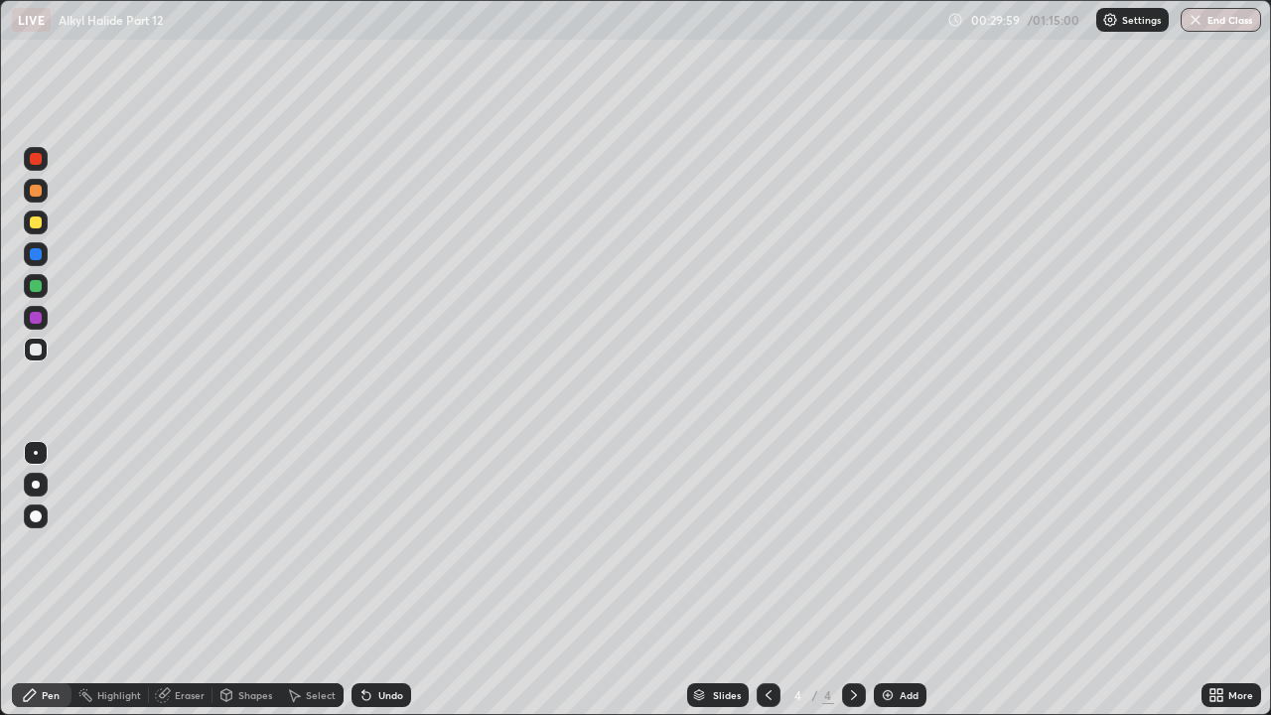
click at [901, 546] on div "Add" at bounding box center [909, 695] width 19 height 10
click at [767, 546] on icon at bounding box center [769, 695] width 16 height 16
click at [893, 546] on img at bounding box center [888, 695] width 16 height 16
click at [40, 253] on div at bounding box center [36, 254] width 12 height 12
click at [370, 546] on icon at bounding box center [366, 695] width 16 height 16
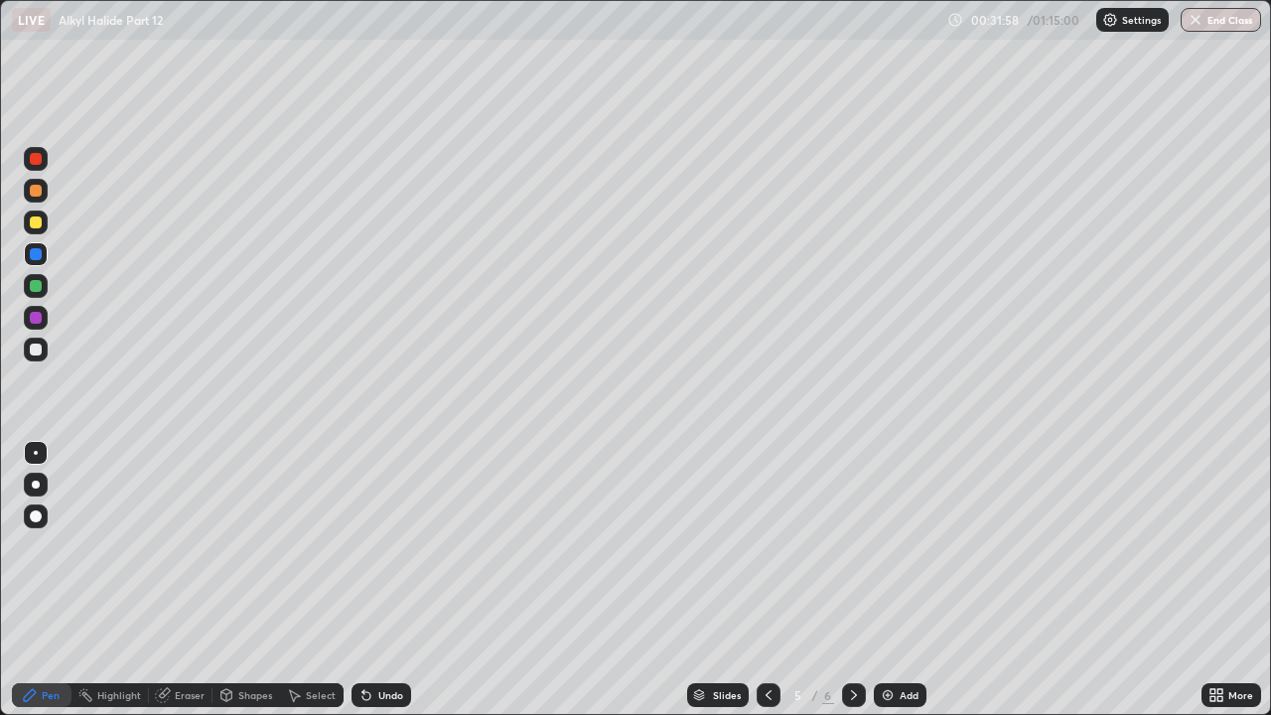
click at [370, 546] on icon at bounding box center [366, 695] width 16 height 16
click at [366, 546] on div "Undo" at bounding box center [382, 695] width 60 height 24
click at [35, 222] on div at bounding box center [36, 222] width 12 height 12
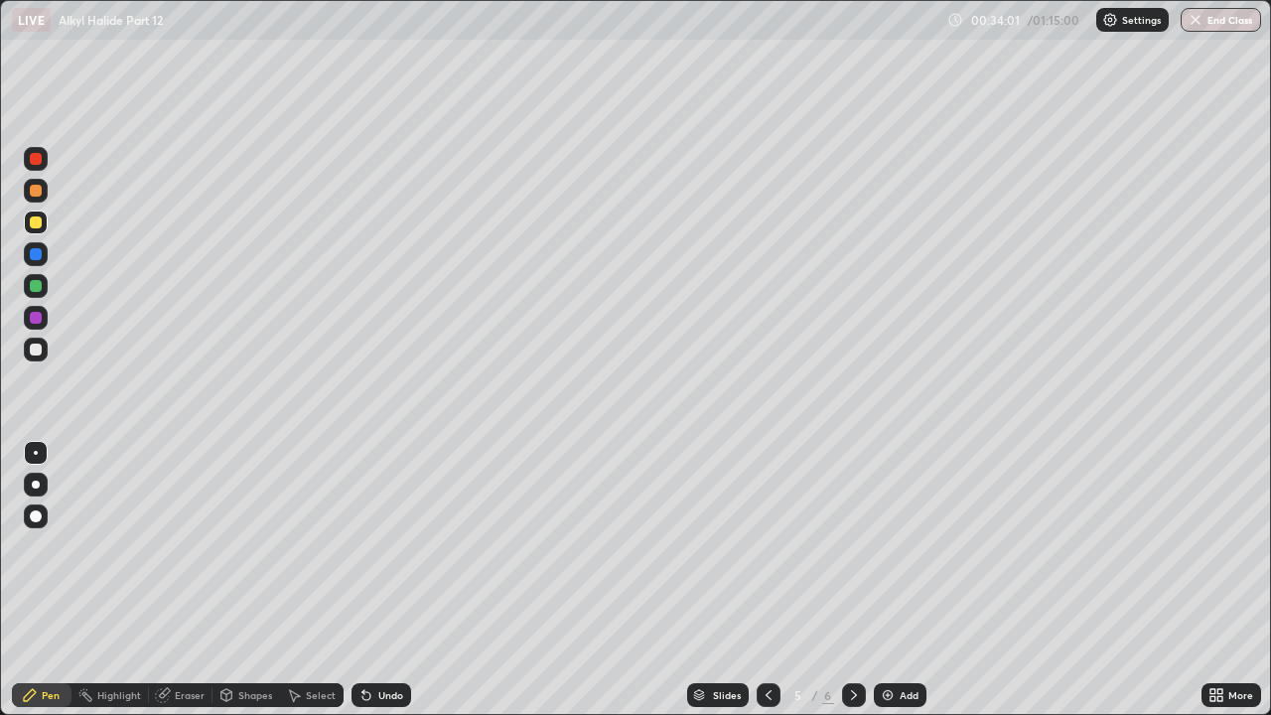
click at [38, 251] on div at bounding box center [36, 254] width 12 height 12
click at [36, 223] on div at bounding box center [36, 222] width 12 height 12
click at [40, 353] on div at bounding box center [36, 350] width 12 height 12
click at [372, 546] on div "Undo" at bounding box center [382, 695] width 60 height 24
click at [378, 546] on div "Undo" at bounding box center [390, 695] width 25 height 10
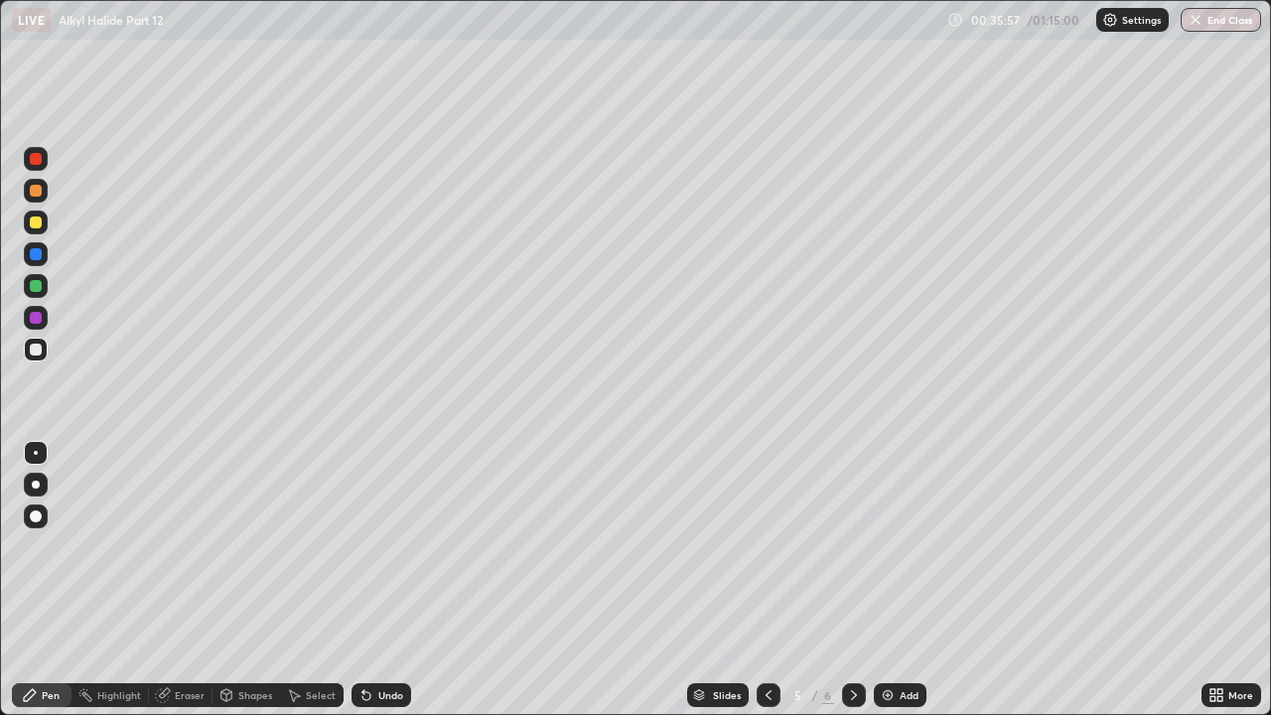
click at [378, 546] on div "Undo" at bounding box center [390, 695] width 25 height 10
click at [376, 546] on div "Undo" at bounding box center [382, 695] width 60 height 24
click at [175, 546] on div "Eraser" at bounding box center [190, 695] width 30 height 10
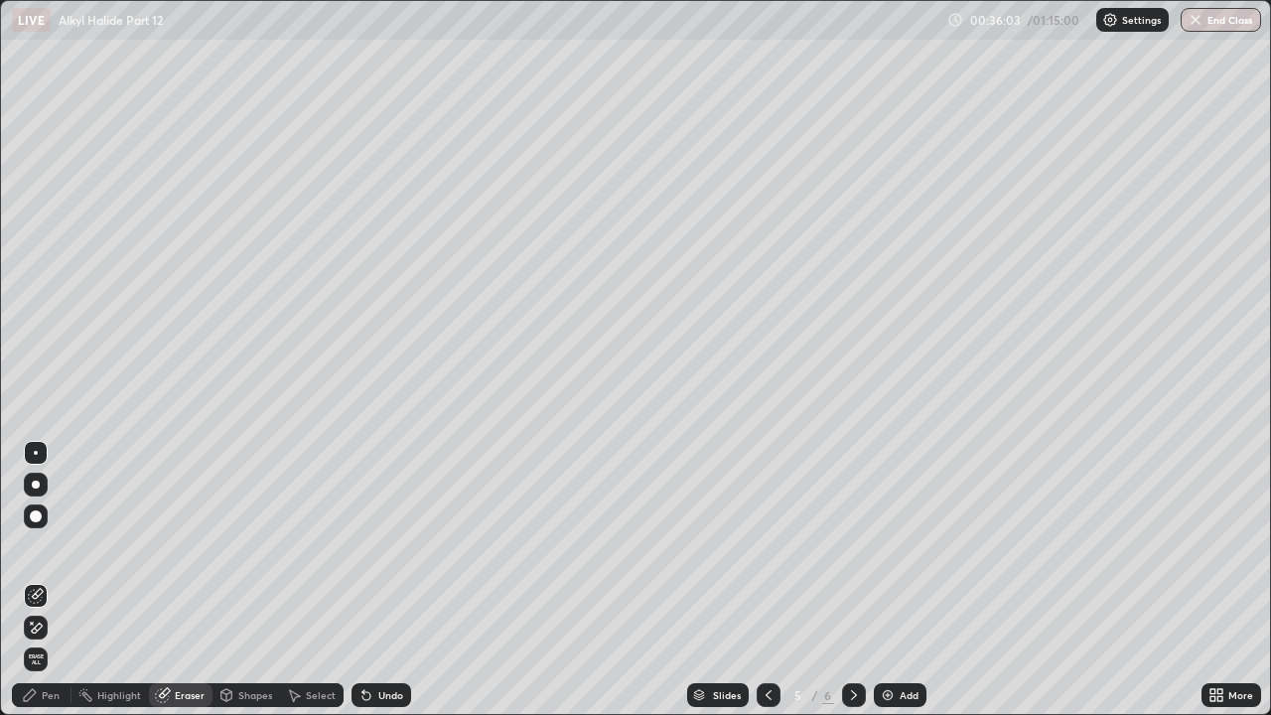
click at [36, 546] on icon at bounding box center [30, 695] width 16 height 16
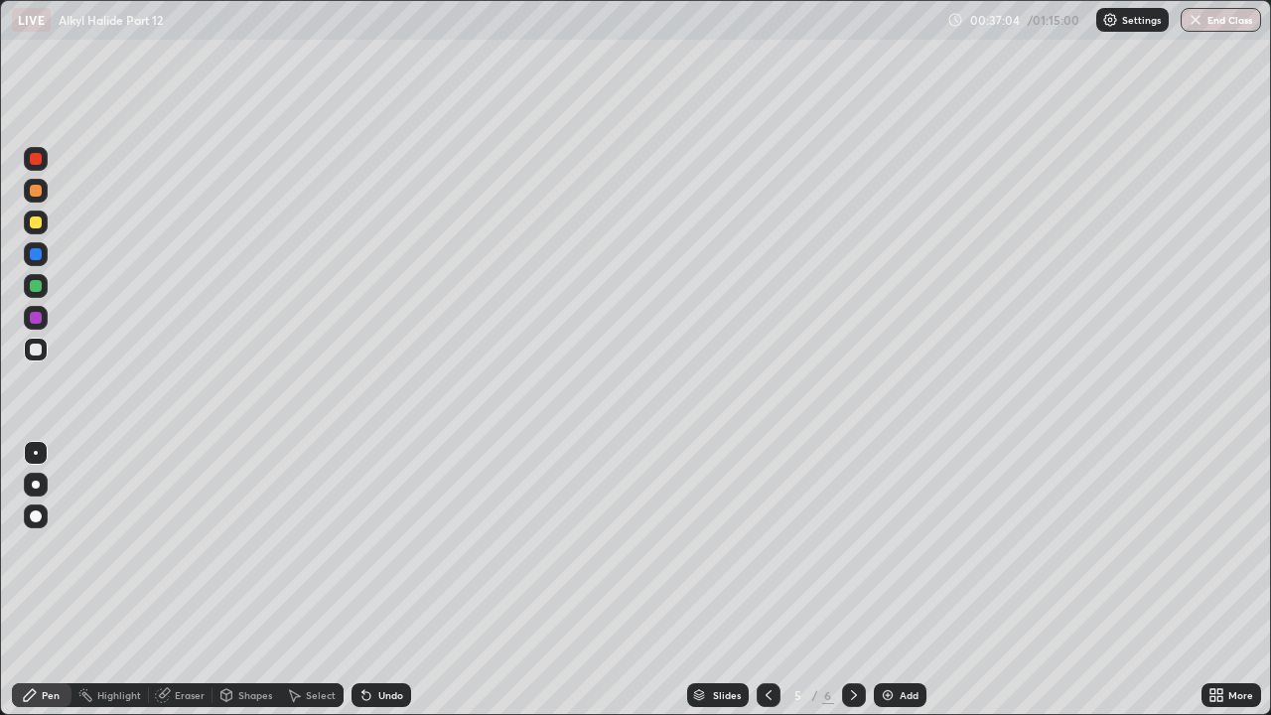
click at [39, 319] on div at bounding box center [36, 318] width 12 height 12
click at [383, 546] on div "Undo" at bounding box center [390, 695] width 25 height 10
click at [382, 546] on div "Undo" at bounding box center [390, 695] width 25 height 10
click at [383, 546] on div "Undo" at bounding box center [390, 695] width 25 height 10
click at [889, 546] on img at bounding box center [888, 695] width 16 height 16
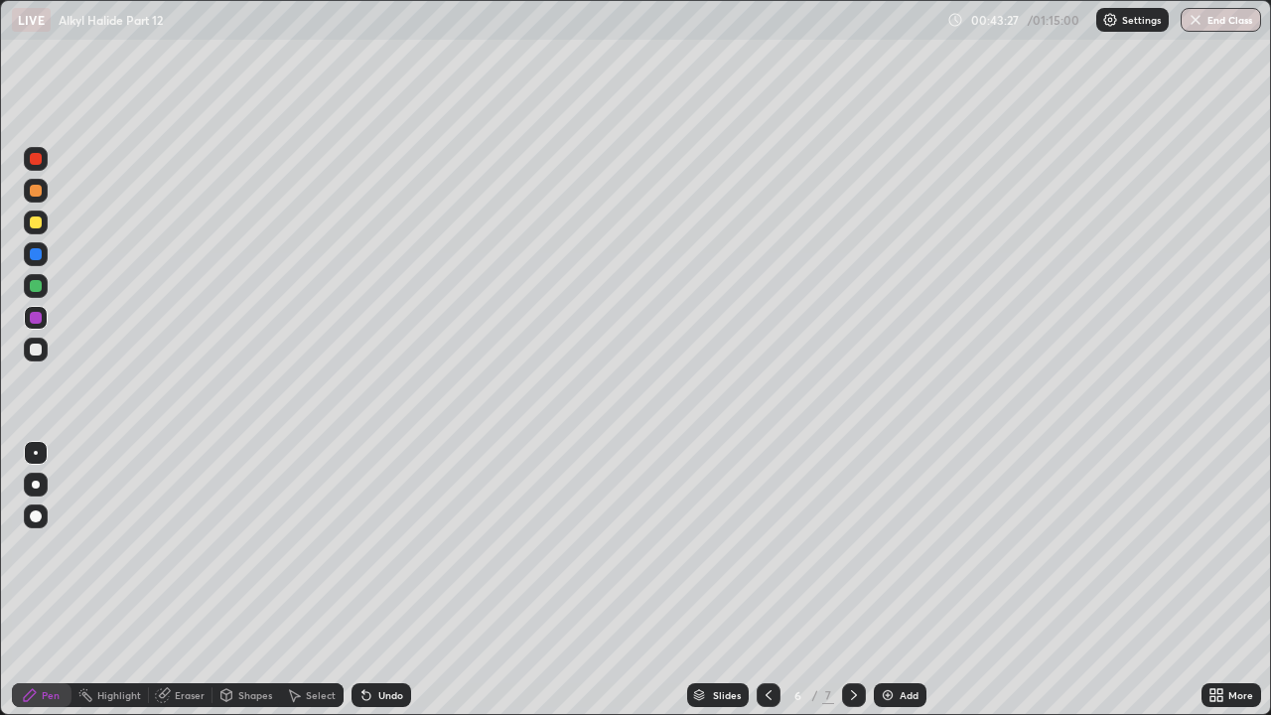
click at [33, 193] on div at bounding box center [36, 191] width 12 height 12
click at [372, 546] on div "Undo" at bounding box center [382, 695] width 60 height 24
click at [38, 350] on div at bounding box center [36, 350] width 12 height 12
click at [36, 190] on div at bounding box center [36, 191] width 12 height 12
click at [376, 546] on div "Undo" at bounding box center [382, 695] width 60 height 24
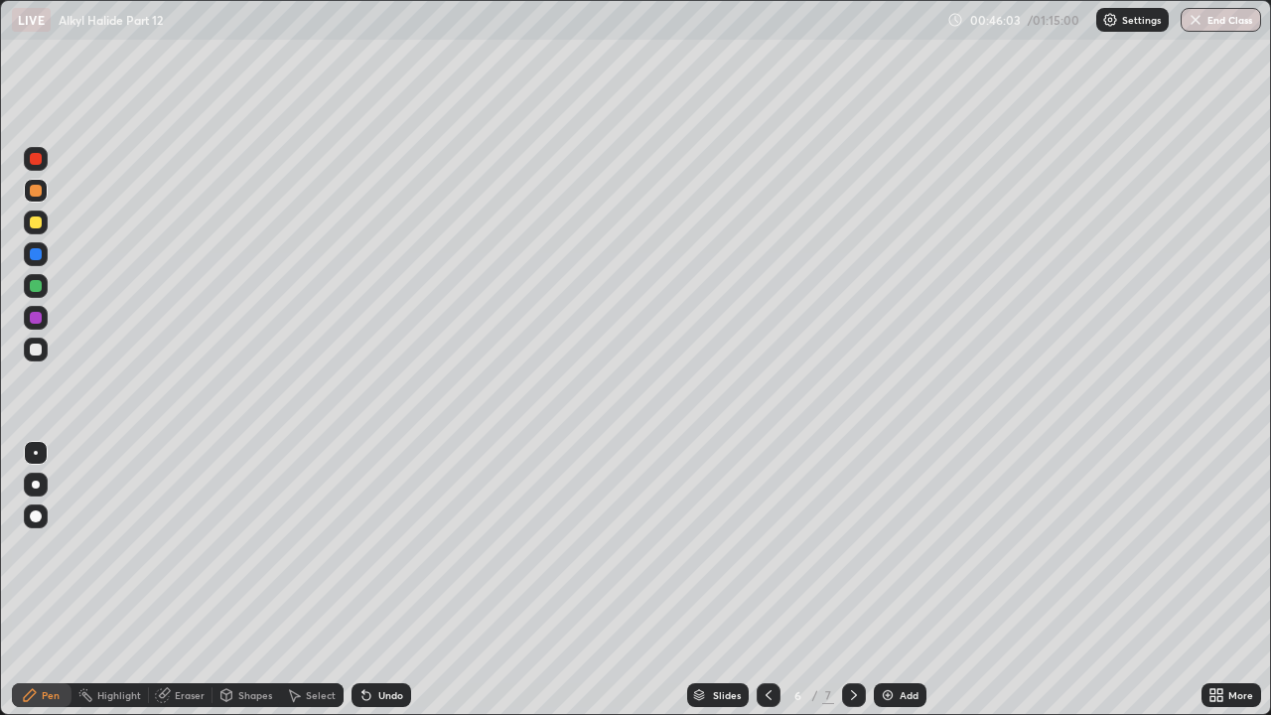
click at [33, 353] on div at bounding box center [36, 350] width 12 height 12
click at [37, 350] on div at bounding box center [36, 350] width 12 height 12
click at [32, 322] on div at bounding box center [36, 318] width 12 height 12
click at [363, 546] on icon at bounding box center [366, 696] width 8 height 8
click at [367, 546] on div "Undo" at bounding box center [382, 695] width 60 height 24
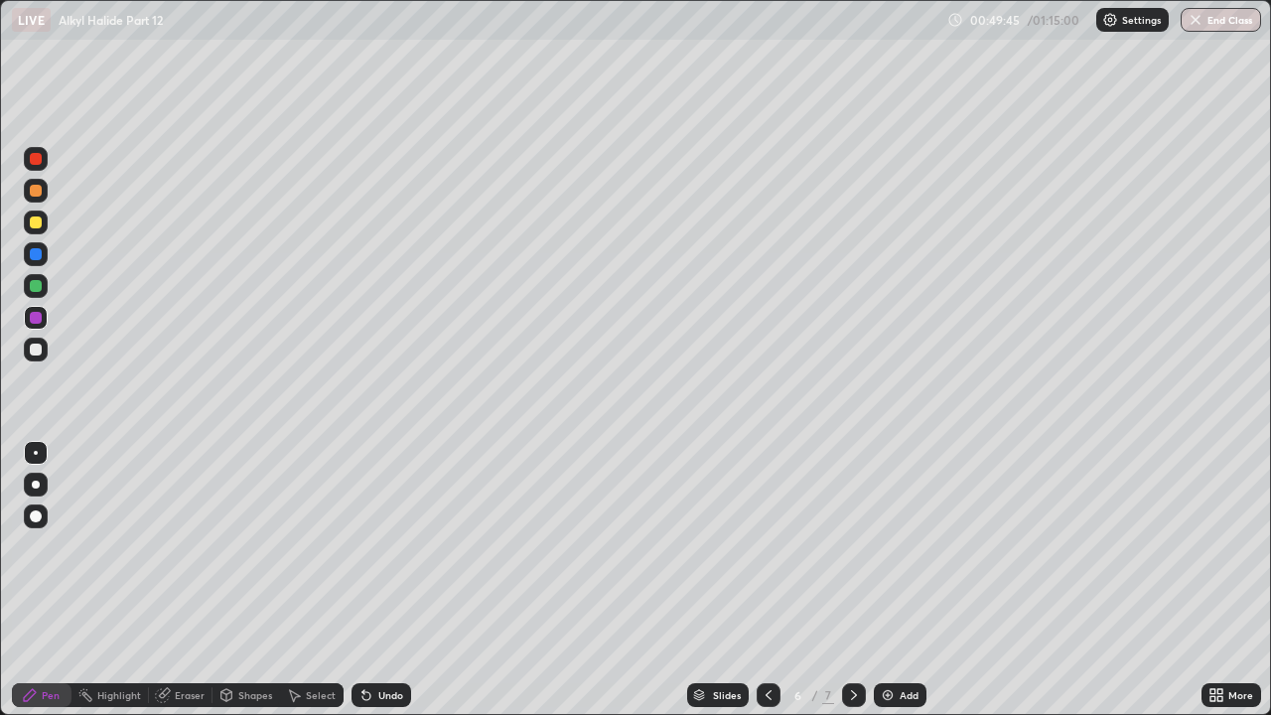
click at [367, 546] on div "Undo" at bounding box center [382, 695] width 60 height 24
click at [40, 227] on div at bounding box center [36, 223] width 24 height 24
click at [47, 546] on div at bounding box center [36, 556] width 32 height 238
click at [48, 546] on div "Pen" at bounding box center [51, 695] width 18 height 10
click at [34, 353] on div at bounding box center [36, 350] width 12 height 12
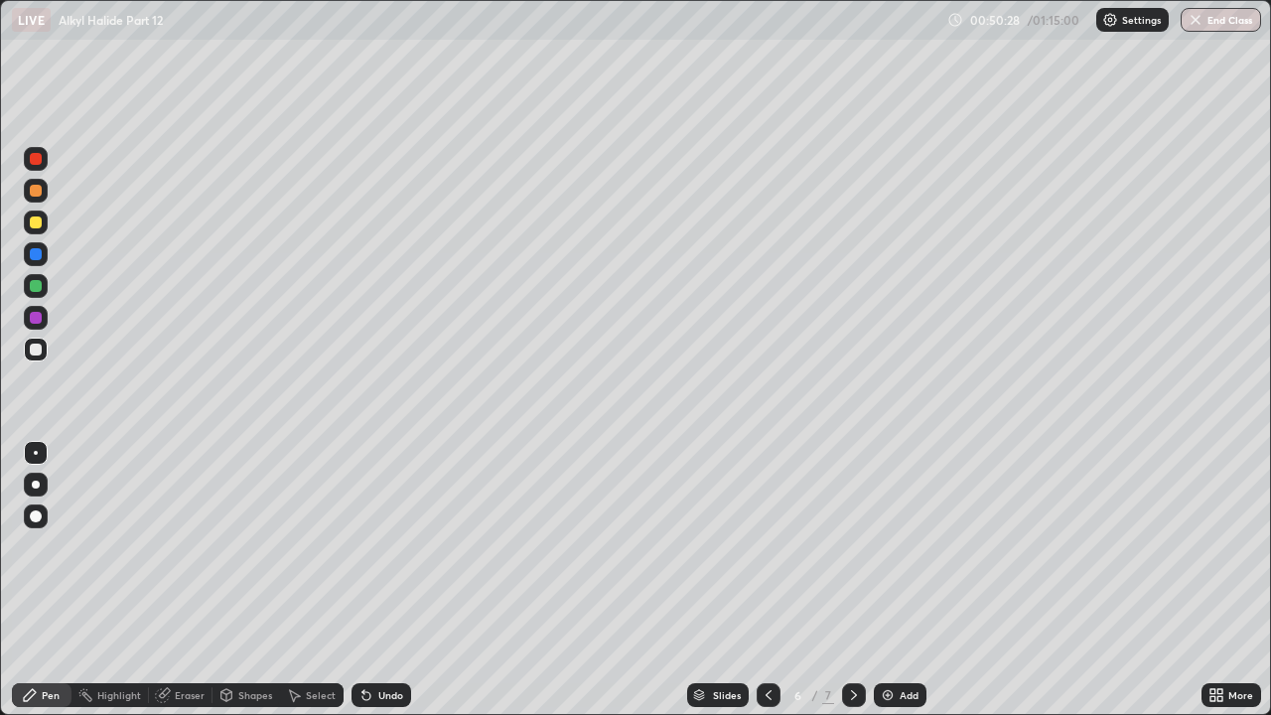
click at [37, 287] on div at bounding box center [36, 286] width 12 height 12
click at [40, 221] on div at bounding box center [36, 222] width 12 height 12
click at [34, 345] on div at bounding box center [36, 350] width 12 height 12
click at [39, 252] on div at bounding box center [36, 254] width 12 height 12
click at [41, 194] on div at bounding box center [36, 191] width 12 height 12
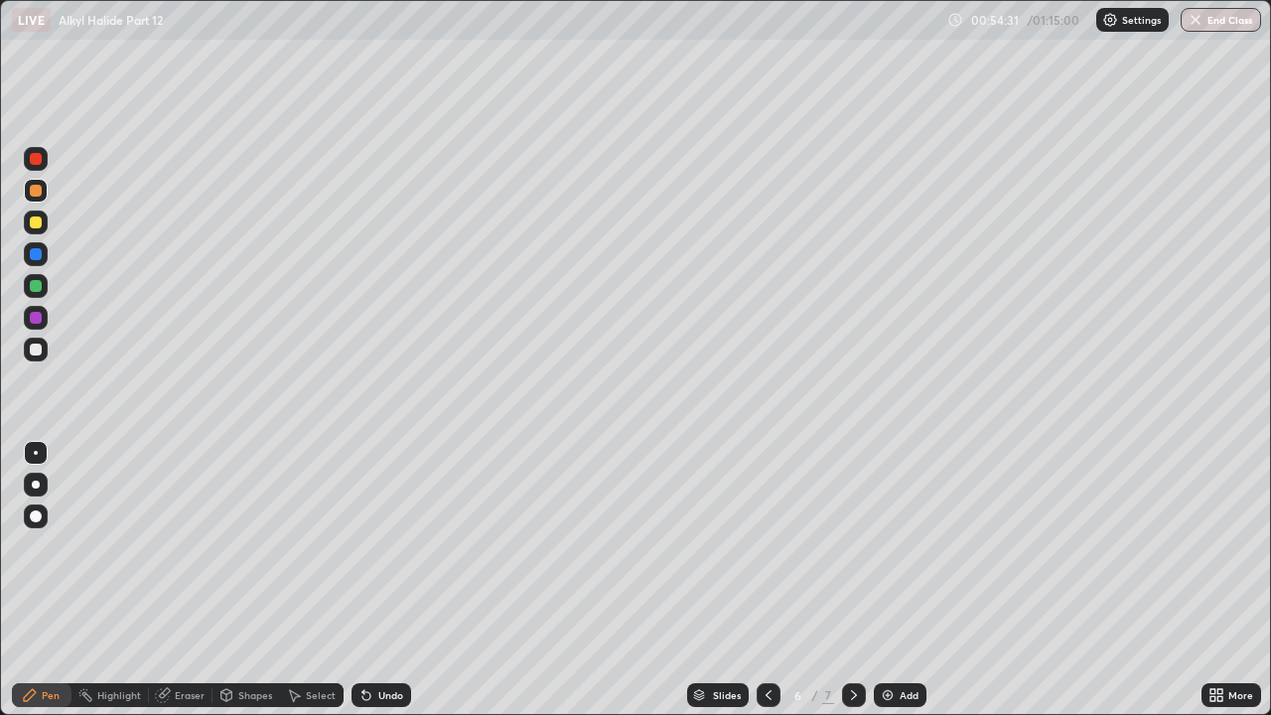
click at [37, 348] on div at bounding box center [36, 350] width 12 height 12
click at [47, 288] on div at bounding box center [36, 286] width 24 height 24
click at [907, 546] on div "Add" at bounding box center [900, 695] width 53 height 24
click at [36, 351] on div at bounding box center [36, 350] width 12 height 12
click at [41, 248] on div at bounding box center [36, 254] width 24 height 24
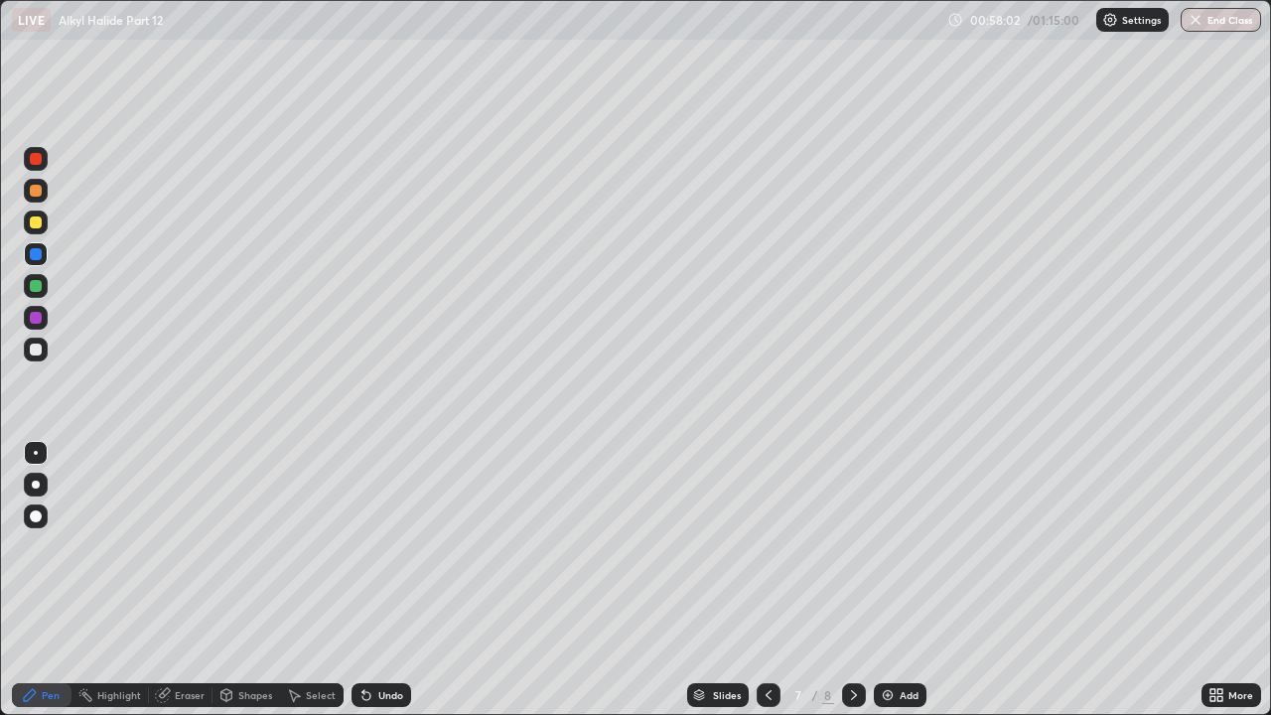
click at [767, 546] on icon at bounding box center [769, 695] width 16 height 16
click at [851, 546] on icon at bounding box center [854, 695] width 16 height 16
click at [37, 224] on div at bounding box center [36, 222] width 12 height 12
click at [36, 252] on div at bounding box center [36, 254] width 12 height 12
click at [385, 546] on div "Undo" at bounding box center [390, 695] width 25 height 10
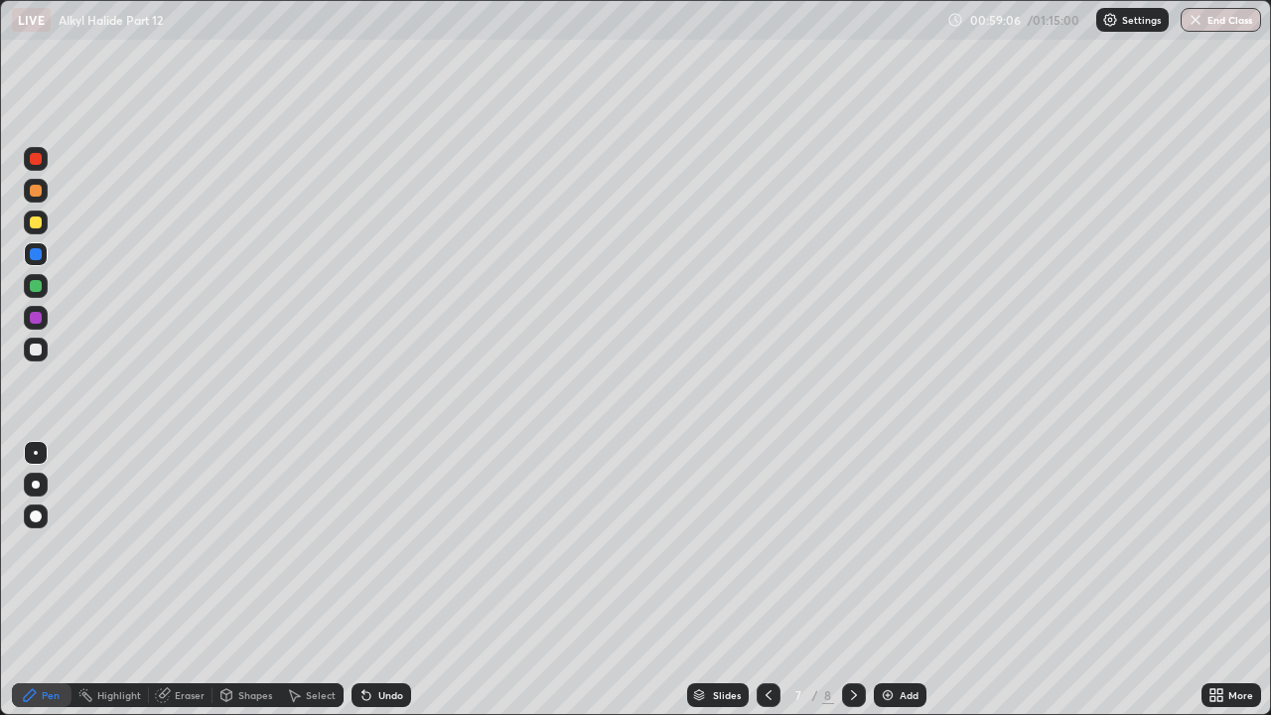
click at [385, 546] on div "Undo" at bounding box center [390, 695] width 25 height 10
click at [387, 546] on div "Undo" at bounding box center [390, 695] width 25 height 10
click at [37, 318] on div at bounding box center [36, 318] width 12 height 12
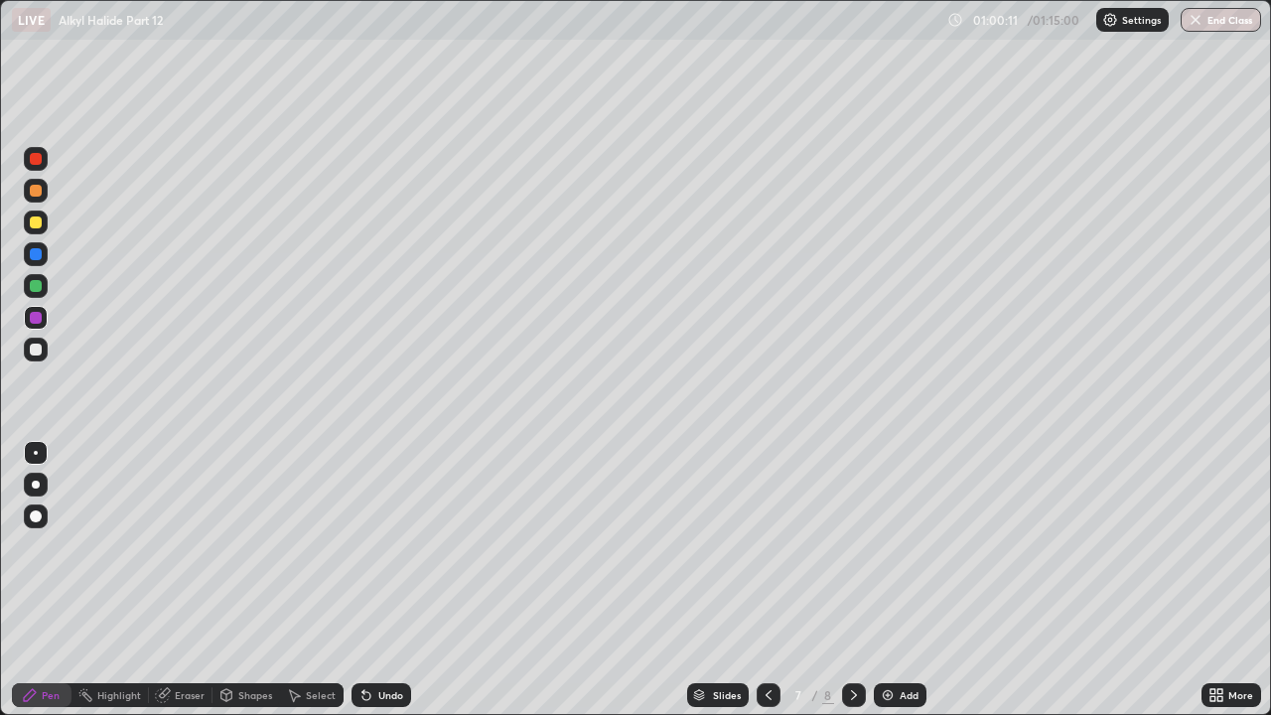
click at [372, 546] on div "Undo" at bounding box center [382, 695] width 60 height 24
click at [38, 223] on div at bounding box center [36, 222] width 12 height 12
click at [375, 546] on div "Undo" at bounding box center [382, 695] width 60 height 24
click at [373, 546] on div "Undo" at bounding box center [382, 695] width 60 height 24
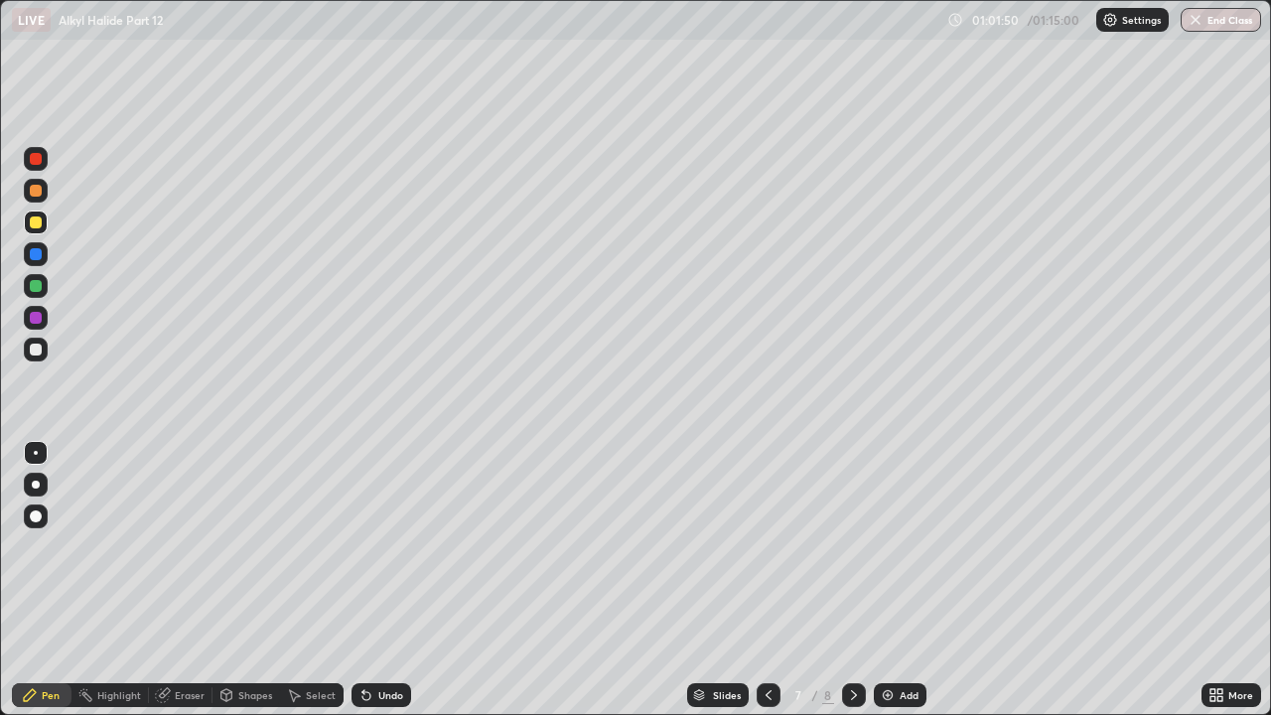
click at [373, 546] on div "Undo" at bounding box center [382, 695] width 60 height 24
click at [374, 546] on div "Undo" at bounding box center [382, 695] width 60 height 24
click at [375, 546] on div "Undo" at bounding box center [382, 695] width 60 height 24
click at [37, 353] on div at bounding box center [36, 350] width 12 height 12
click at [140, 546] on div "Highlight" at bounding box center [109, 695] width 77 height 40
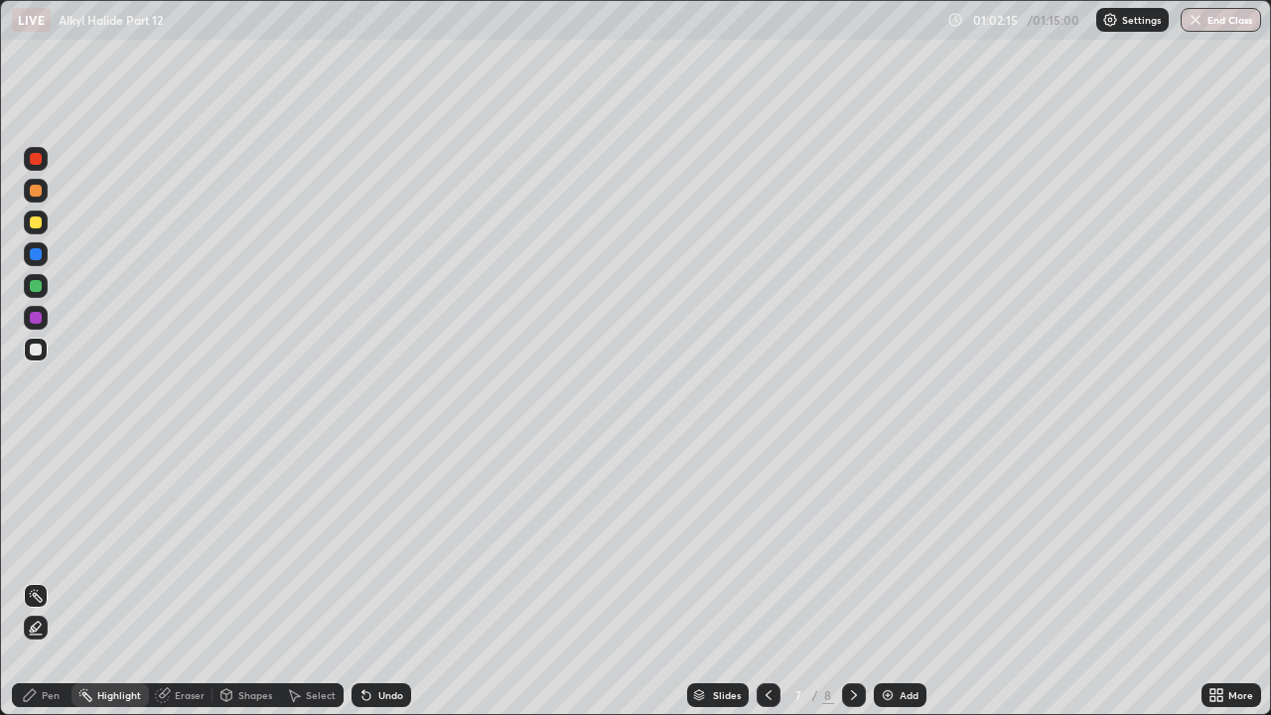
click at [36, 546] on icon at bounding box center [30, 695] width 16 height 16
click at [241, 546] on div "Shapes" at bounding box center [246, 695] width 68 height 40
click at [39, 546] on div "Pen" at bounding box center [42, 695] width 60 height 24
click at [32, 290] on div at bounding box center [36, 286] width 12 height 12
click at [388, 546] on div "Undo" at bounding box center [390, 695] width 25 height 10
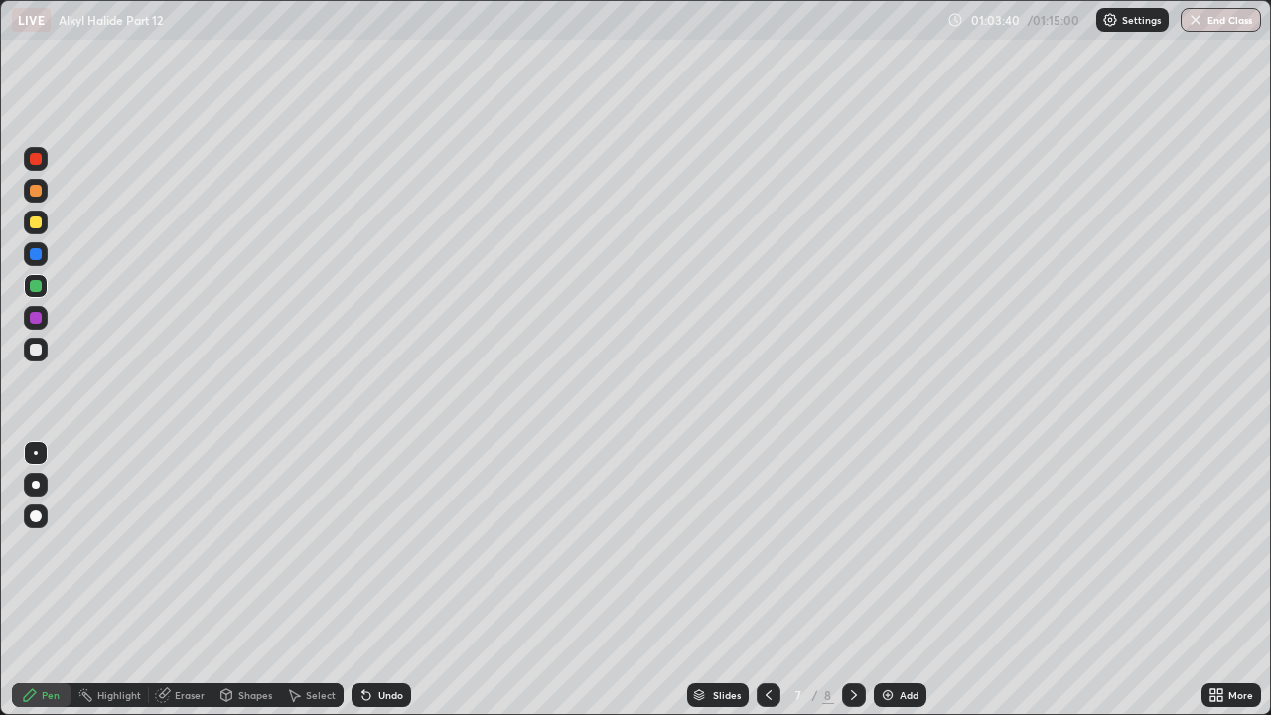
click at [386, 546] on div "Undo" at bounding box center [390, 695] width 25 height 10
click at [37, 352] on div at bounding box center [36, 350] width 12 height 12
click at [383, 546] on div "Undo" at bounding box center [390, 695] width 25 height 10
click at [765, 546] on icon at bounding box center [769, 695] width 16 height 16
click at [855, 546] on icon at bounding box center [854, 695] width 16 height 16
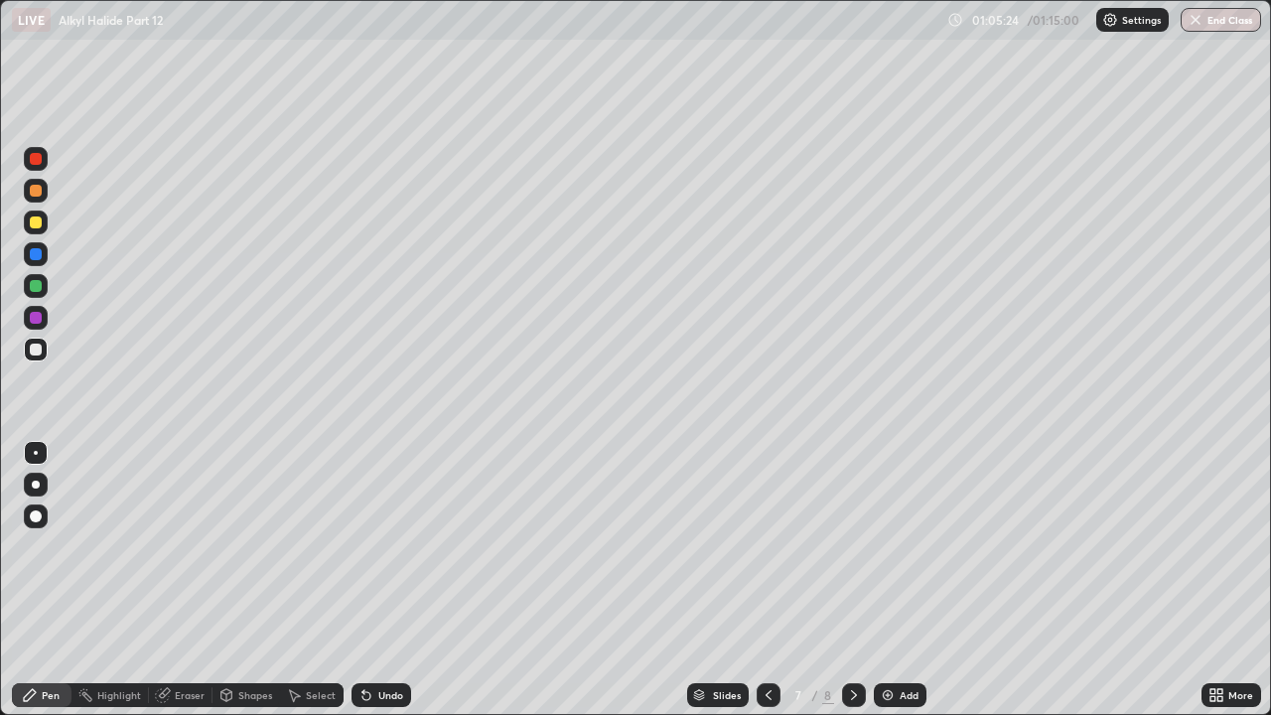
click at [767, 546] on icon at bounding box center [769, 695] width 6 height 10
click at [849, 546] on icon at bounding box center [854, 695] width 16 height 16
click at [1206, 24] on button "End Class" at bounding box center [1221, 20] width 80 height 24
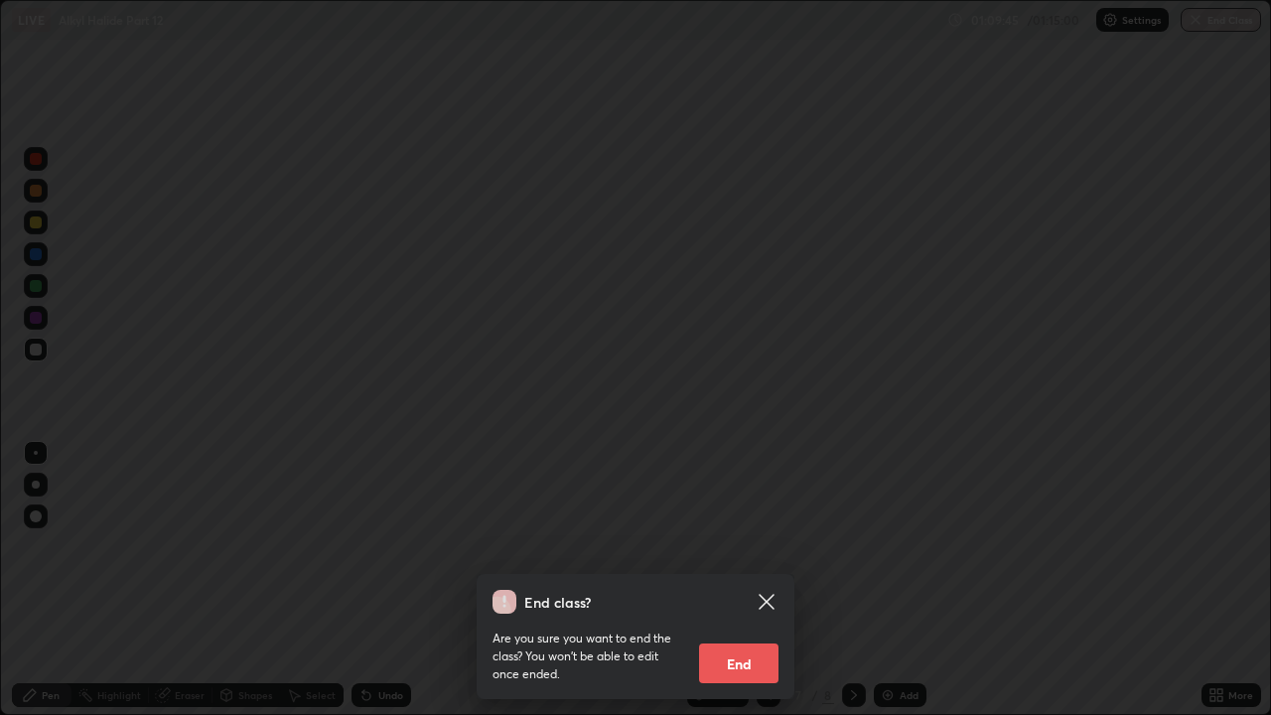
click at [756, 546] on button "End" at bounding box center [738, 663] width 79 height 40
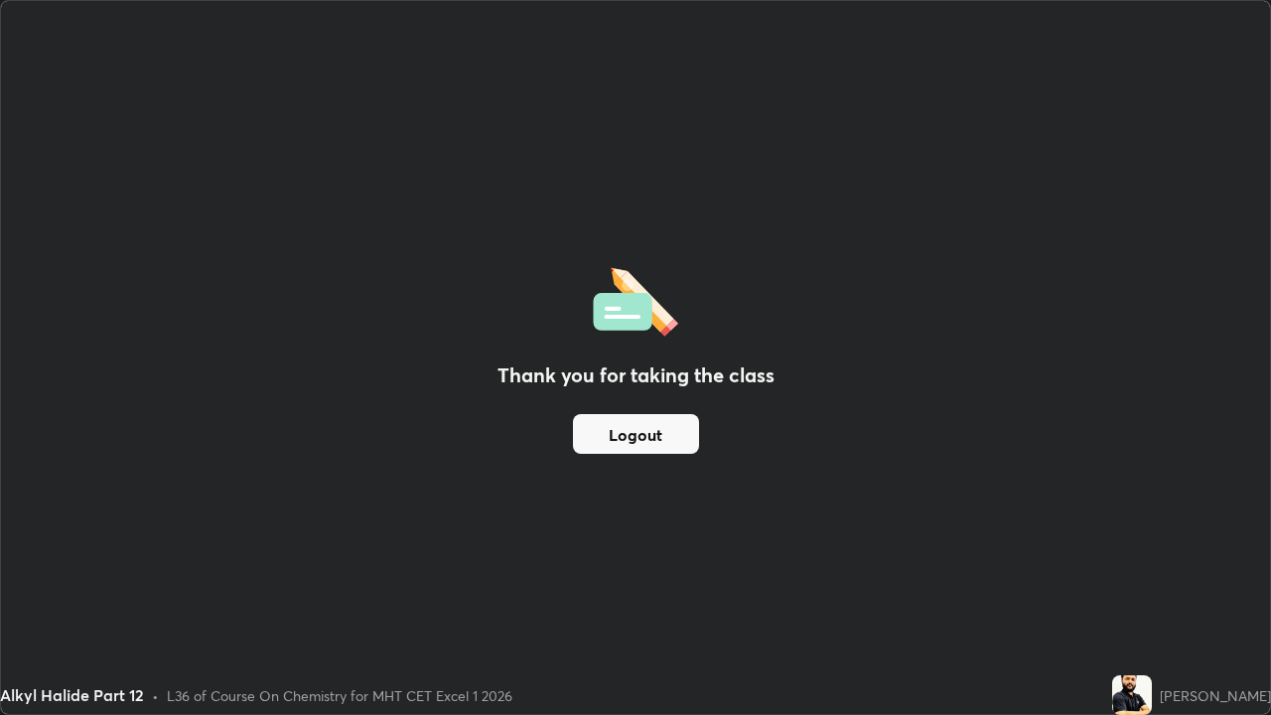
click at [649, 424] on button "Logout" at bounding box center [636, 434] width 126 height 40
click at [659, 436] on button "Logout" at bounding box center [636, 434] width 126 height 40
click at [663, 435] on button "Logout" at bounding box center [636, 434] width 126 height 40
